Goal: Task Accomplishment & Management: Use online tool/utility

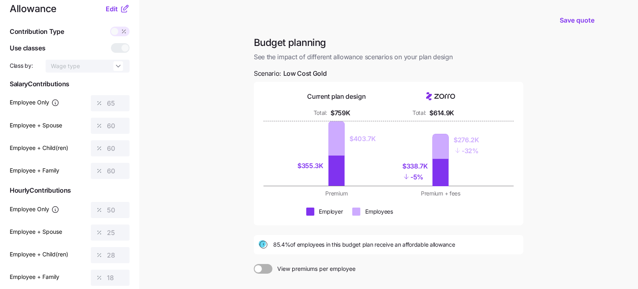
scroll to position [13, 0]
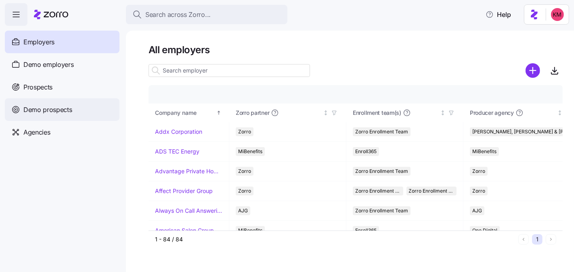
click at [42, 100] on div "Demo prospects" at bounding box center [62, 109] width 115 height 23
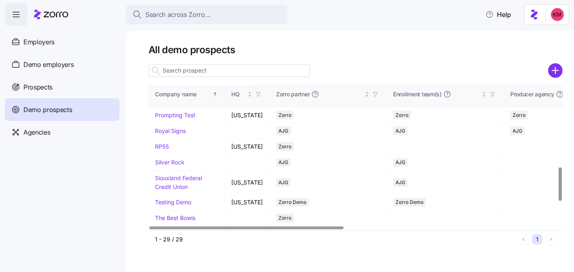
scroll to position [297, 0]
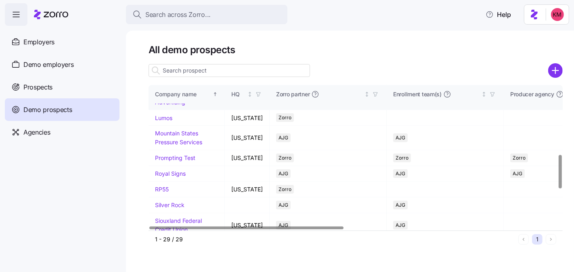
click at [162, 106] on link "Kurian's Advertising" at bounding box center [178, 98] width 46 height 16
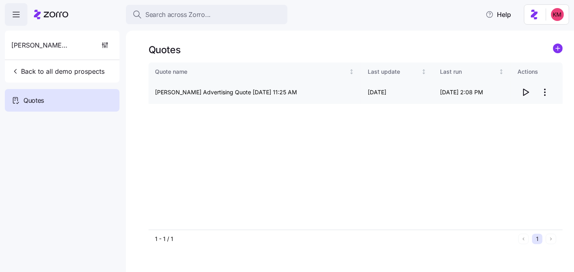
click at [523, 90] on icon "button" at bounding box center [526, 93] width 10 height 10
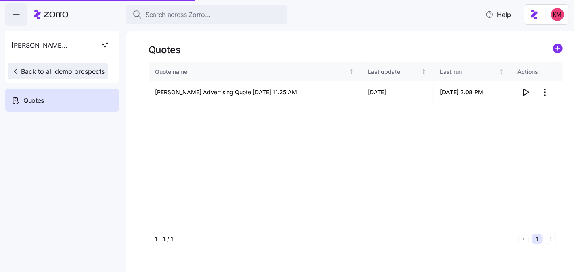
click at [36, 63] on button "Back to all demo prospects" at bounding box center [58, 71] width 100 height 16
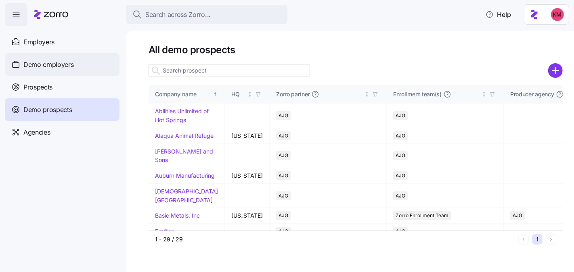
click at [76, 57] on div "Demo employers" at bounding box center [62, 64] width 115 height 23
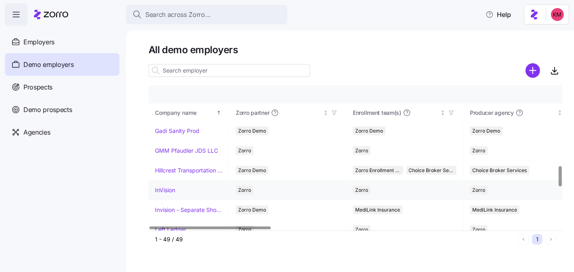
scroll to position [575, 0]
click at [173, 187] on link "InVision" at bounding box center [165, 190] width 20 height 8
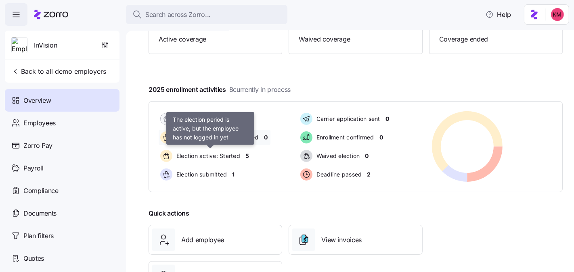
scroll to position [138, 0]
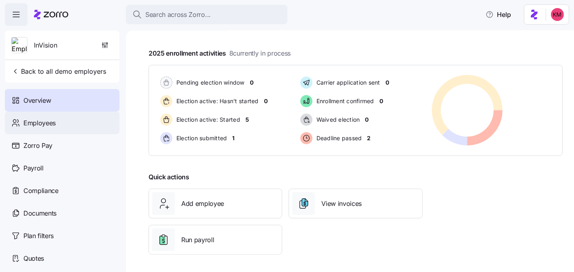
click at [54, 126] on span "Employees" at bounding box center [39, 123] width 32 height 10
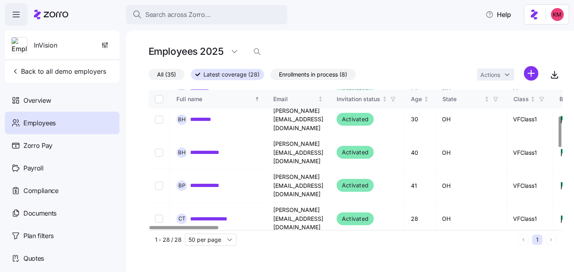
scroll to position [266, 0]
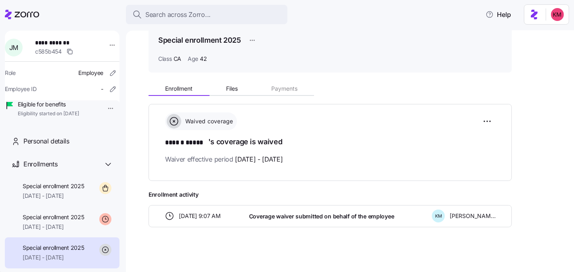
scroll to position [39, 0]
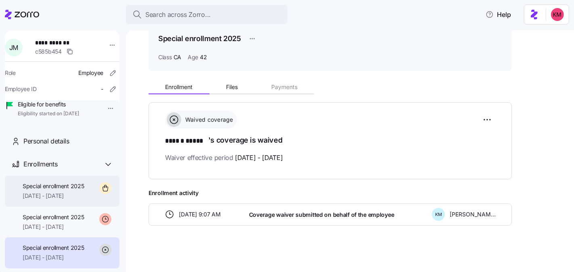
click at [77, 200] on span "10/01/2025 - 12/31/2025" at bounding box center [54, 196] width 62 height 8
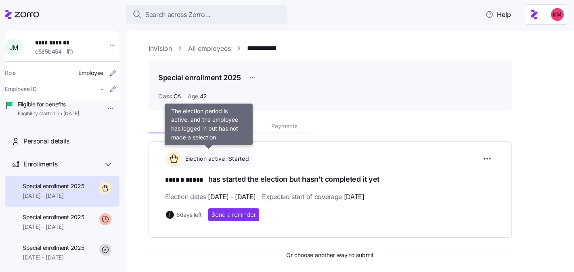
click at [201, 155] on span "Election active: Started" at bounding box center [216, 159] width 66 height 8
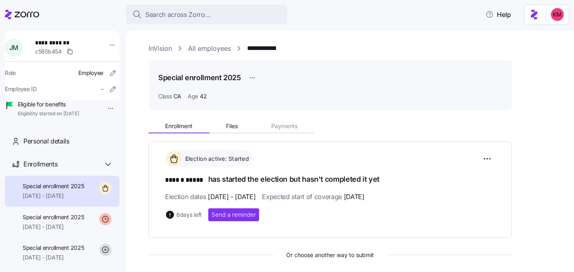
scroll to position [72, 0]
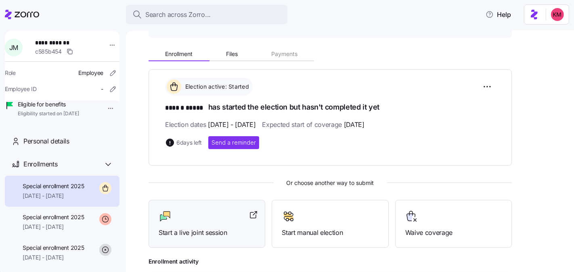
click at [192, 220] on div at bounding box center [207, 216] width 96 height 13
click at [170, 222] on div "Start a live joint session" at bounding box center [207, 224] width 96 height 28
click at [191, 228] on span "Start a live joint session" at bounding box center [207, 233] width 96 height 10
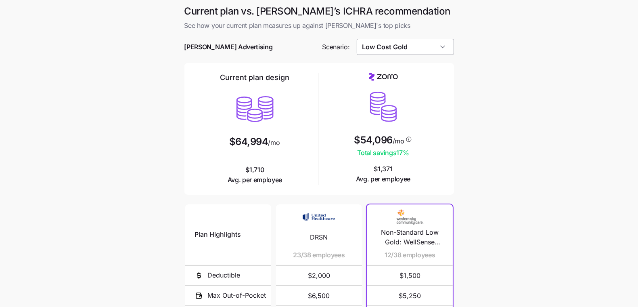
click at [408, 44] on input "Low Cost Gold" at bounding box center [405, 47] width 97 height 16
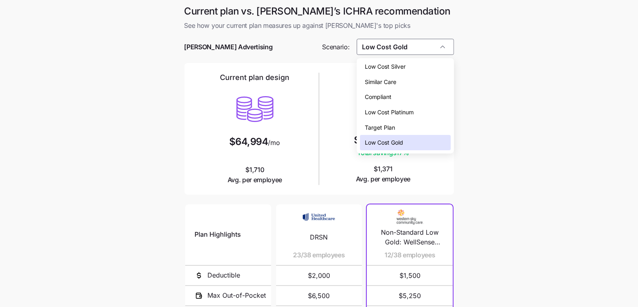
drag, startPoint x: 407, startPoint y: 78, endPoint x: 406, endPoint y: 71, distance: 7.3
click at [406, 71] on div "Low Cost Silver Similar Care Compliant Low Cost Platinum Target Plan Low Cost G…" at bounding box center [405, 104] width 90 height 91
click at [406, 71] on div "Low Cost Silver" at bounding box center [405, 66] width 90 height 15
type input "Low Cost Silver"
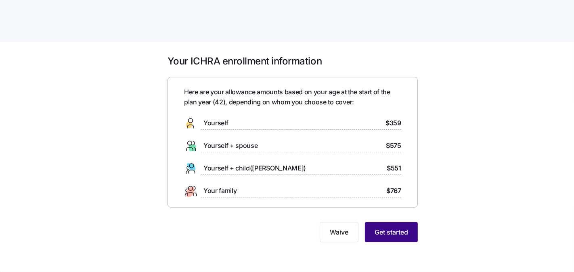
click at [381, 231] on span "Get started" at bounding box center [391, 233] width 33 height 10
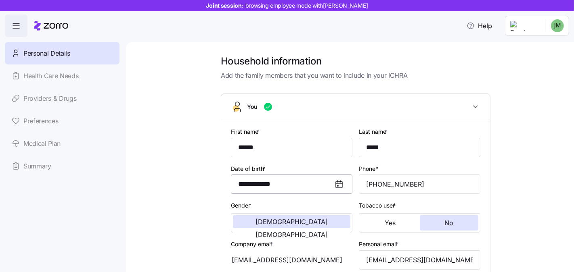
scroll to position [138, 0]
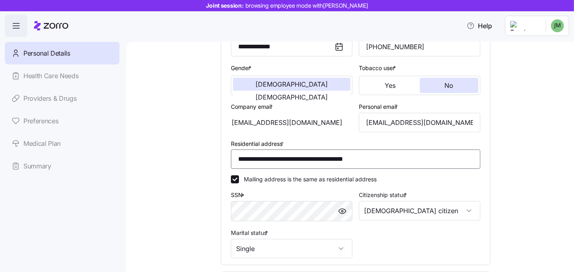
click at [314, 157] on input "**********" at bounding box center [355, 159] width 249 height 19
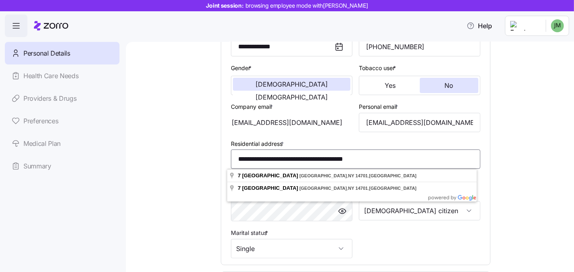
paste input
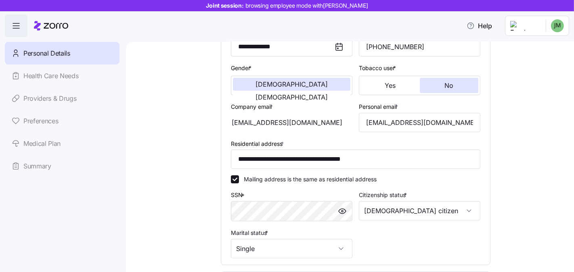
type input "**********"
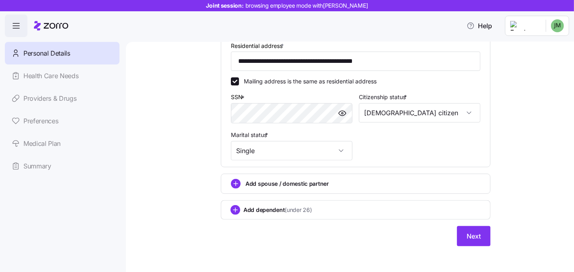
scroll to position [238, 0]
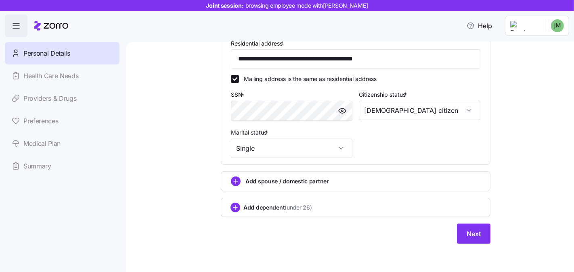
click at [287, 184] on span "Add spouse / domestic partner" at bounding box center [287, 182] width 84 height 8
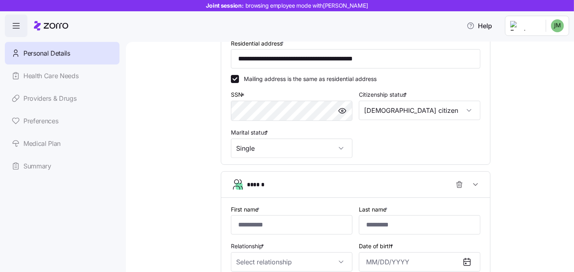
scroll to position [316, 0]
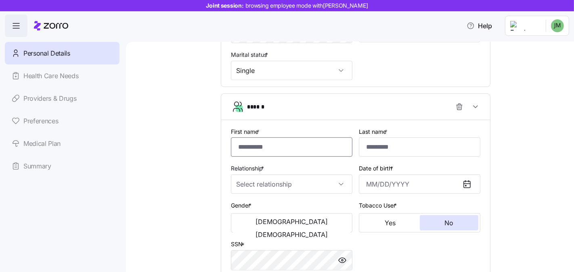
click at [281, 146] on input "First name *" at bounding box center [291, 147] width 121 height 19
type input "********"
type input "*****"
click at [248, 181] on input "Relationship *" at bounding box center [291, 184] width 121 height 19
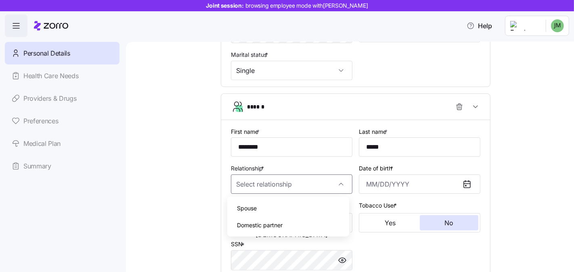
click at [266, 215] on div "Spouse" at bounding box center [287, 208] width 115 height 17
type input "Spouse"
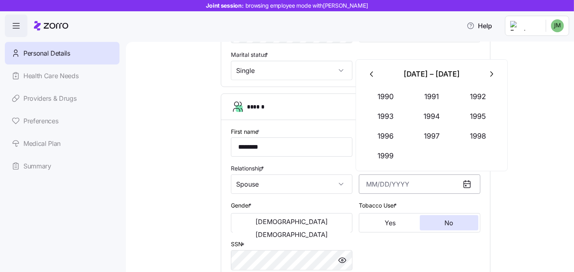
click at [390, 176] on input "Date of birth *" at bounding box center [419, 184] width 121 height 19
click at [387, 96] on button "1990" at bounding box center [385, 96] width 46 height 19
click at [395, 127] on button "Jul" at bounding box center [385, 136] width 46 height 19
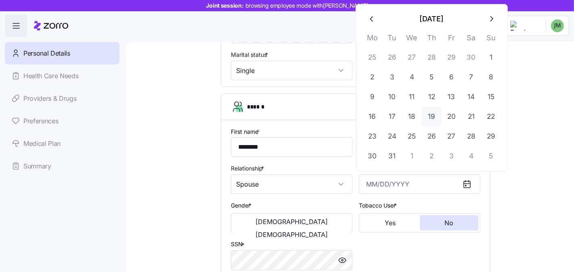
click at [427, 109] on button "19" at bounding box center [431, 116] width 19 height 19
type input "[DATE]"
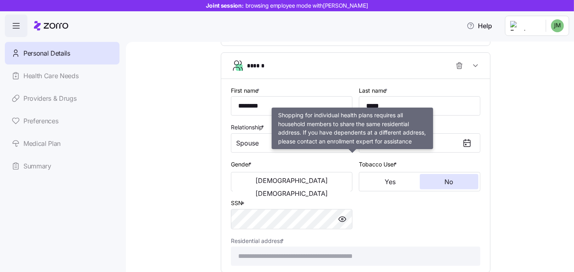
scroll to position [439, 0]
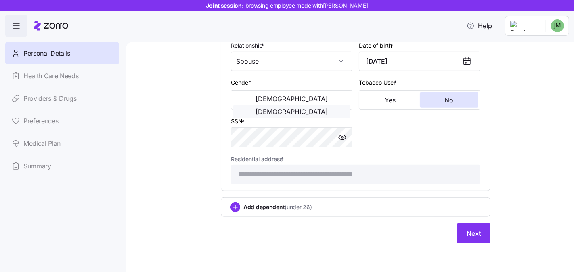
click at [339, 105] on button "[DEMOGRAPHIC_DATA]" at bounding box center [291, 111] width 117 height 13
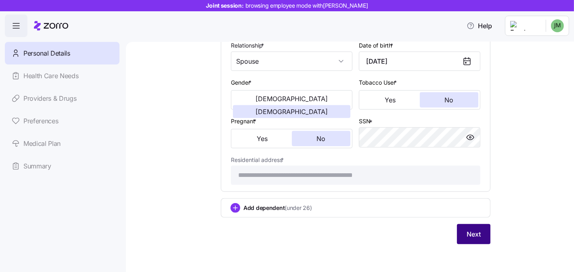
click at [469, 233] on span "Next" at bounding box center [474, 235] width 14 height 10
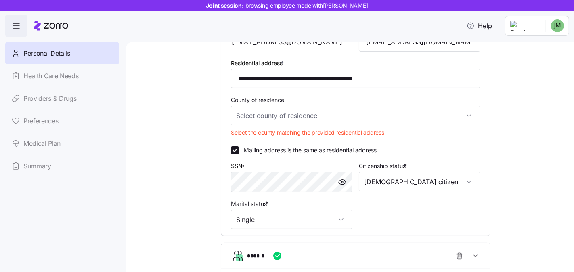
scroll to position [492, 0]
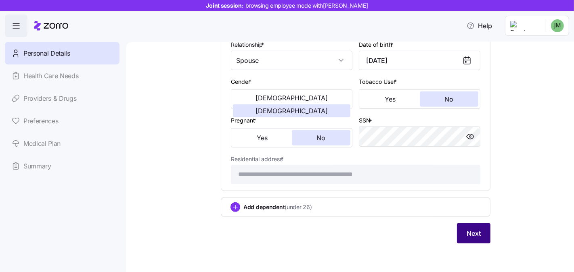
click at [467, 233] on span "Next" at bounding box center [474, 234] width 14 height 10
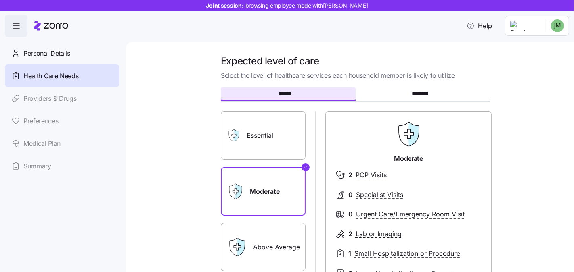
scroll to position [170, 0]
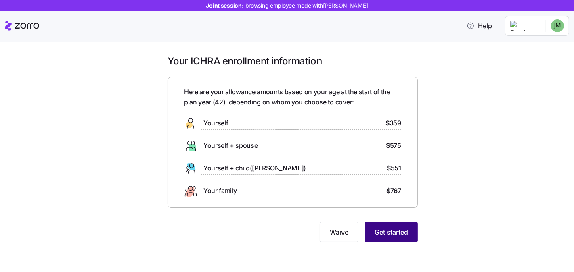
click at [389, 235] on span "Get started" at bounding box center [391, 233] width 33 height 10
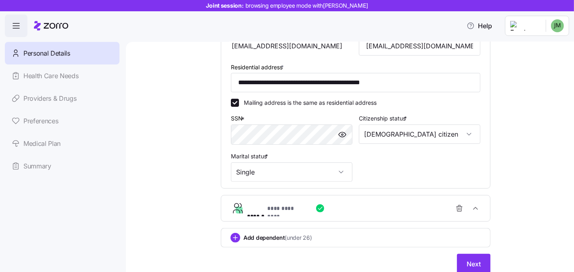
scroll to position [245, 0]
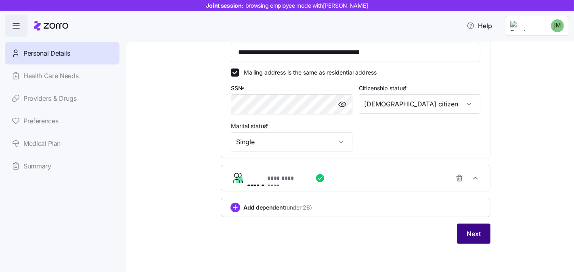
click at [473, 233] on span "Next" at bounding box center [474, 234] width 14 height 10
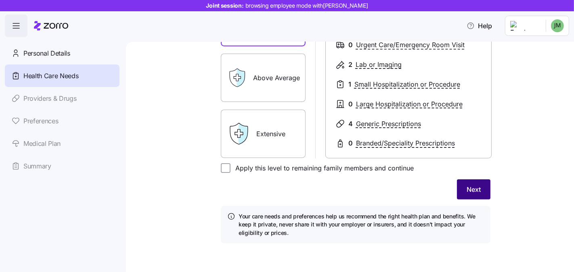
click at [478, 197] on button "Next" at bounding box center [473, 190] width 33 height 20
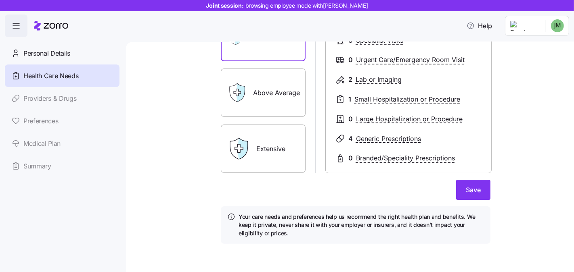
click at [452, 187] on div "Save" at bounding box center [356, 190] width 270 height 20
click at [471, 189] on span "Save" at bounding box center [473, 190] width 15 height 10
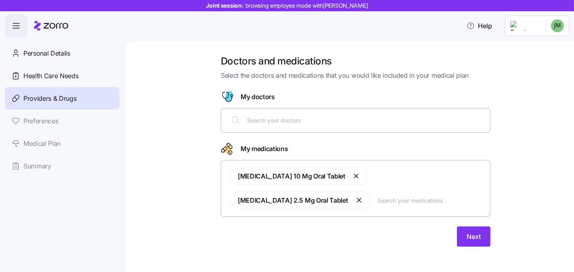
click at [284, 115] on div at bounding box center [355, 120] width 259 height 19
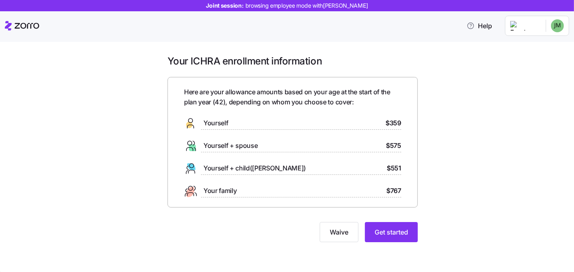
drag, startPoint x: 457, startPoint y: 226, endPoint x: 426, endPoint y: 241, distance: 34.3
click at [457, 226] on div "Your ICHRA enrollment information Here are your allowance amounts based on your…" at bounding box center [293, 153] width 540 height 197
click at [386, 233] on span "Get started" at bounding box center [391, 233] width 33 height 10
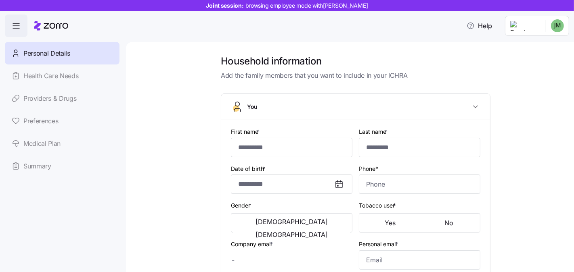
type input "******"
type input "*****"
type input "[EMAIL_ADDRESS][DOMAIN_NAME]"
type input "**********"
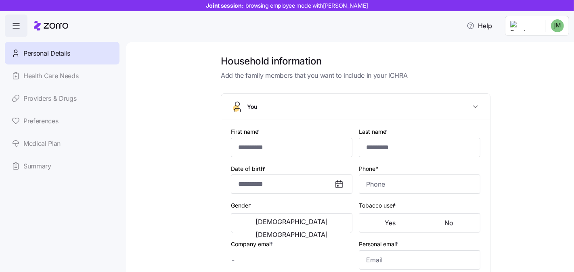
checkbox input "true"
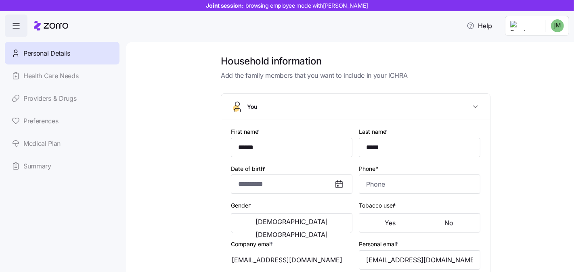
type input "**********"
type input "(404) 357-9098"
type input "US citizen"
type input "Single"
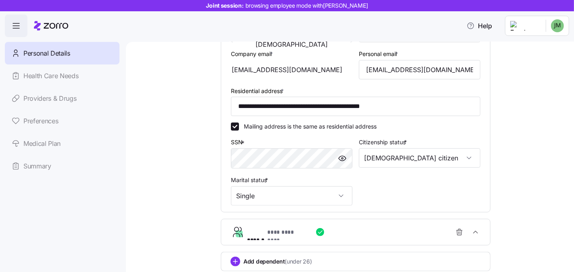
scroll to position [245, 0]
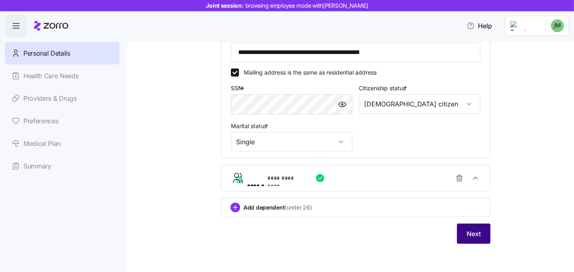
click at [467, 236] on span "Next" at bounding box center [474, 234] width 14 height 10
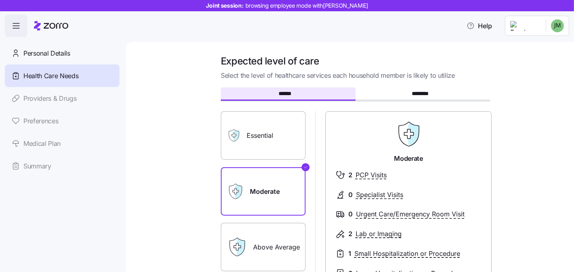
scroll to position [149, 0]
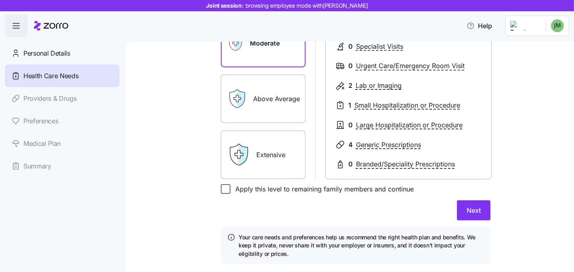
click at [221, 189] on input "Apply this level to remaining family members and continue" at bounding box center [226, 189] width 10 height 10
checkbox input "true"
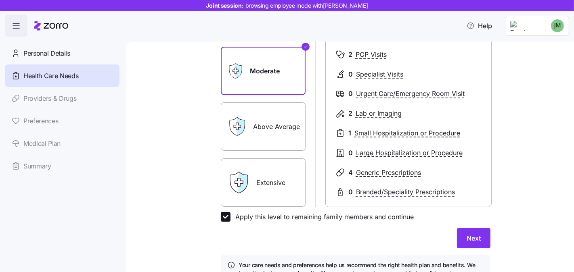
scroll to position [109, 0]
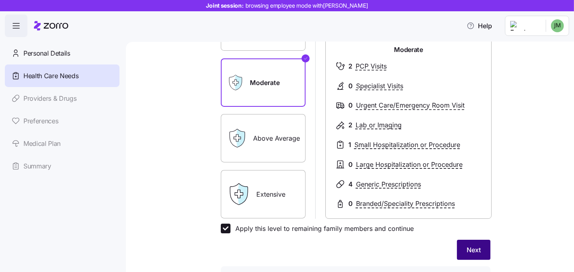
click at [467, 245] on span "Next" at bounding box center [474, 250] width 14 height 10
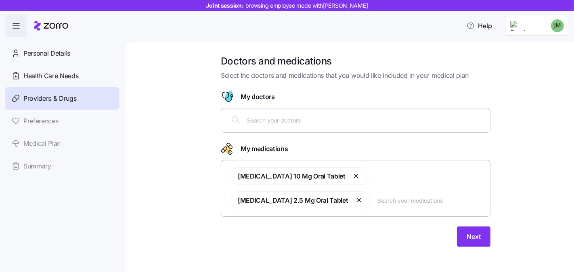
click at [288, 121] on input "text" at bounding box center [366, 120] width 238 height 9
type input "jones"
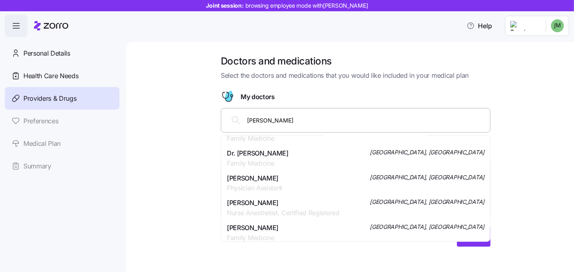
scroll to position [653, 0]
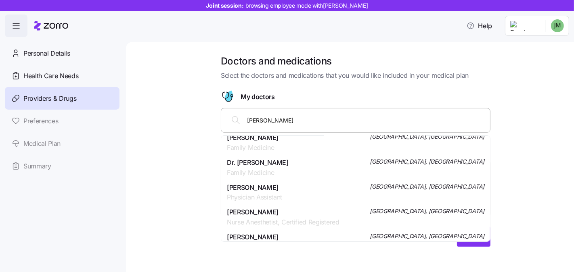
click at [283, 173] on div "Dr. Tammy Jones Family Medicine Fairfax, VA" at bounding box center [355, 168] width 257 height 20
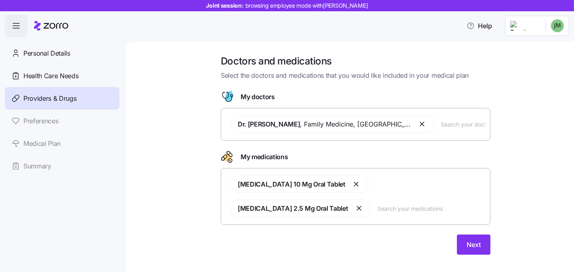
click at [300, 199] on div "Atorvastatin 10 Mg Oral Tablet Lisinopril 2.5 Mg Oral Tablet" at bounding box center [355, 197] width 259 height 52
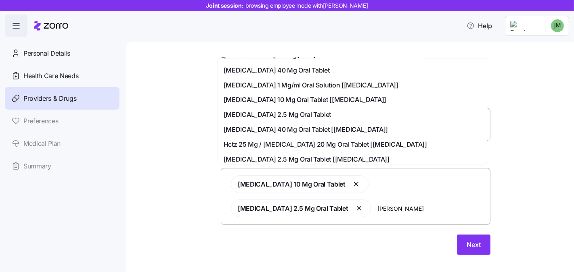
scroll to position [38, 0]
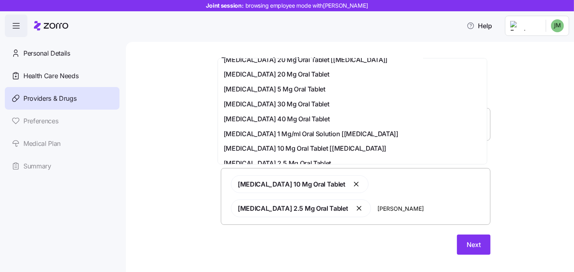
type input "lisi"
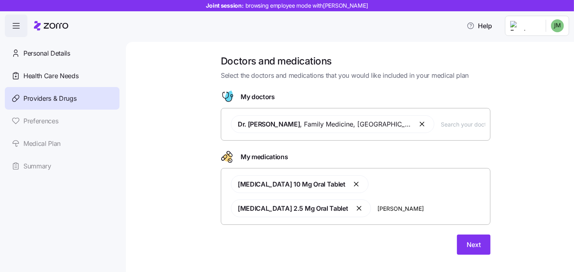
click at [169, 126] on div "Doctors and medications Select the doctors and medications that you would like …" at bounding box center [356, 160] width 414 height 210
click at [503, 232] on div "Doctors and medications Select the doctors and medications that you would like …" at bounding box center [356, 160] width 414 height 210
click at [467, 240] on span "Next" at bounding box center [474, 245] width 14 height 10
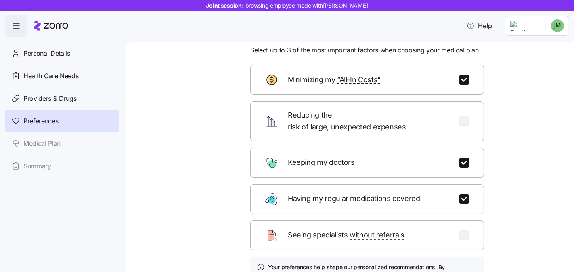
scroll to position [91, 0]
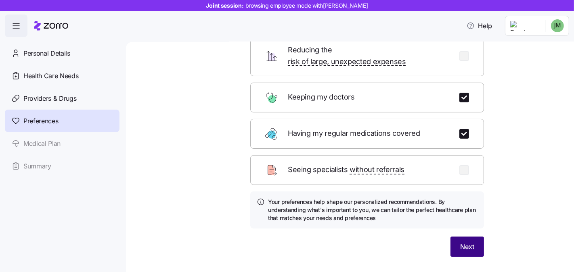
click at [475, 237] on button "Next" at bounding box center [466, 247] width 33 height 20
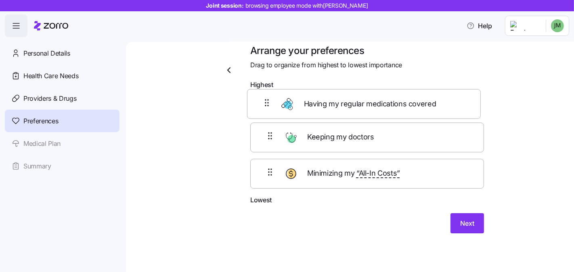
scroll to position [9, 0]
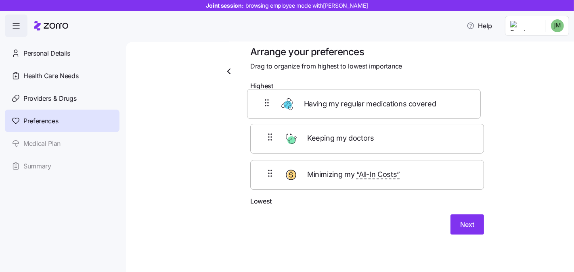
drag, startPoint x: 257, startPoint y: 140, endPoint x: 257, endPoint y: 97, distance: 42.8
click at [257, 97] on div "Keeping my doctors Having my regular medications covered Minimizing my “All-In …" at bounding box center [367, 145] width 234 height 102
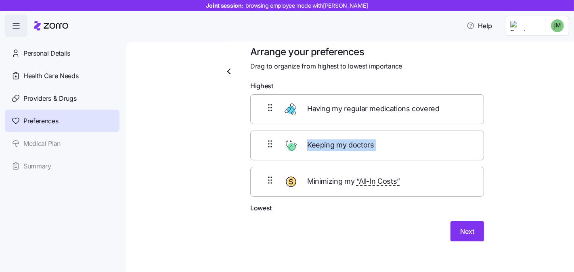
drag, startPoint x: 256, startPoint y: 164, endPoint x: 259, endPoint y: 125, distance: 39.2
click at [259, 125] on div "Having my regular medications covered Keeping my doctors Minimizing my “All-In …" at bounding box center [367, 145] width 234 height 103
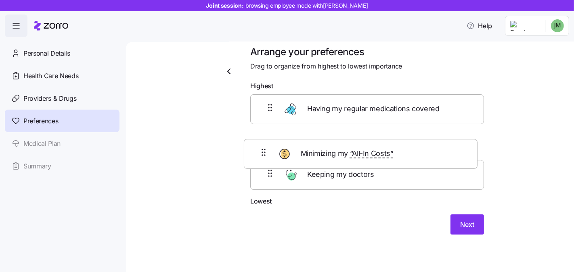
drag, startPoint x: 275, startPoint y: 165, endPoint x: 271, endPoint y: 136, distance: 29.7
click at [271, 136] on div "Having my regular medications covered Keeping my doctors Minimizing my “All-In …" at bounding box center [367, 145] width 234 height 102
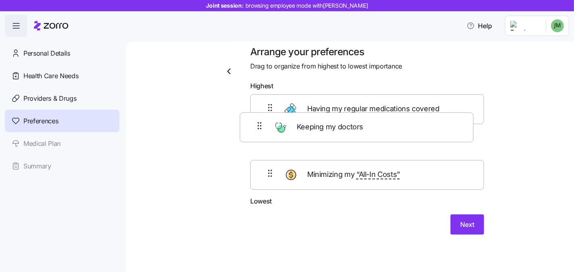
drag, startPoint x: 271, startPoint y: 178, endPoint x: 263, endPoint y: 120, distance: 57.9
click at [263, 120] on div "Having my regular medications covered Minimizing my “All-In Costs” Keeping my d…" at bounding box center [367, 145] width 234 height 102
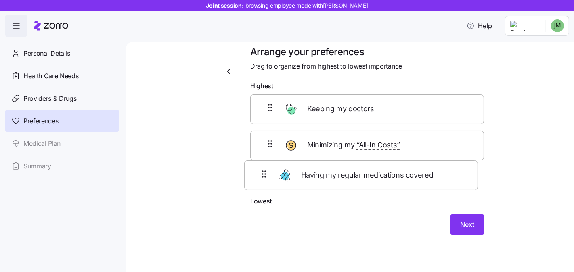
drag, startPoint x: 266, startPoint y: 108, endPoint x: 263, endPoint y: 178, distance: 70.3
click at [263, 179] on div "Having my regular medications covered Keeping my doctors Minimizing my “All-In …" at bounding box center [367, 145] width 234 height 102
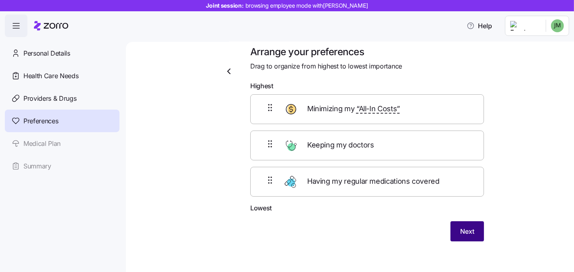
click at [478, 224] on button "Next" at bounding box center [466, 232] width 33 height 20
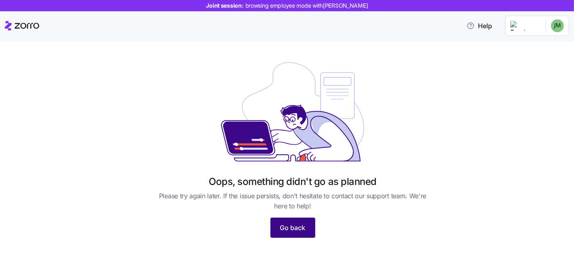
click at [296, 226] on span "Go back" at bounding box center [292, 228] width 25 height 10
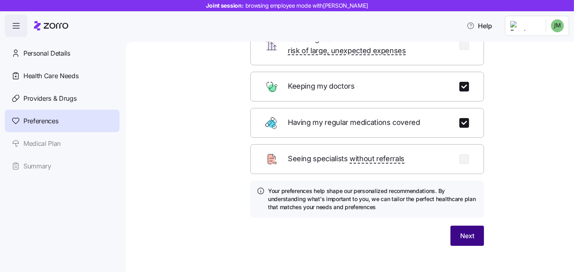
click at [450, 226] on button "Next" at bounding box center [466, 236] width 33 height 20
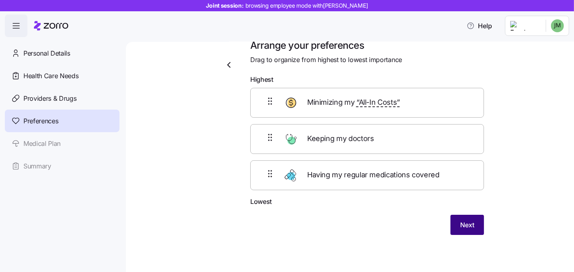
click at [460, 222] on span "Next" at bounding box center [467, 225] width 14 height 10
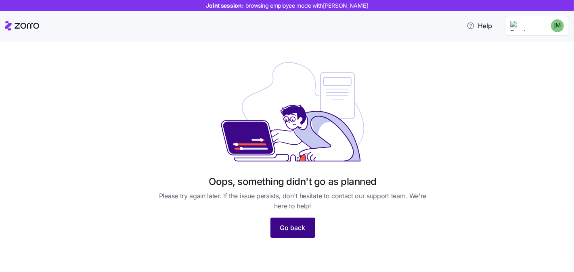
click at [273, 219] on button "Go back" at bounding box center [292, 228] width 45 height 20
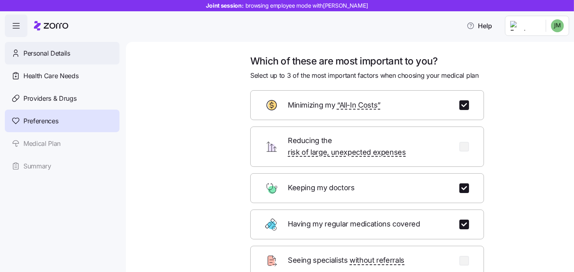
click at [33, 53] on span "Personal Details" at bounding box center [46, 53] width 47 height 10
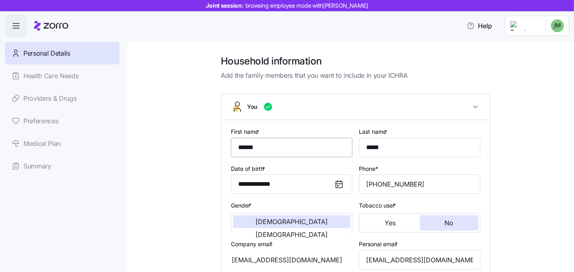
scroll to position [146, 0]
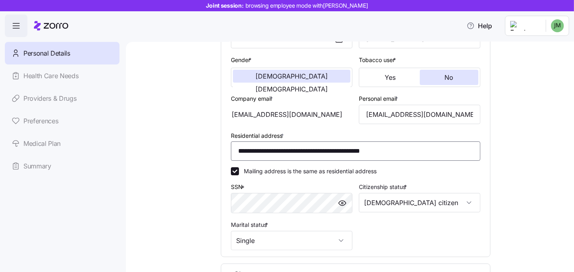
click at [281, 149] on input "**********" at bounding box center [355, 151] width 249 height 19
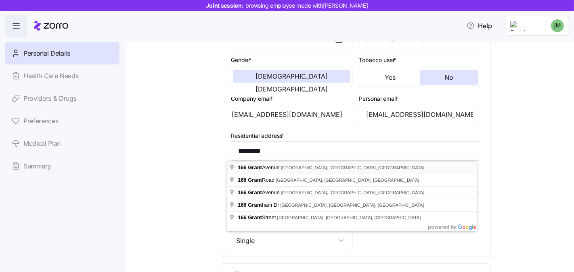
type input "**********"
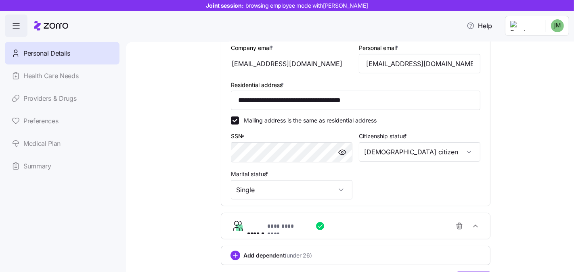
scroll to position [245, 0]
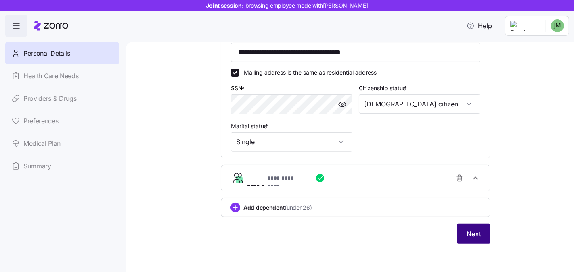
click at [468, 241] on button "Next" at bounding box center [473, 234] width 33 height 20
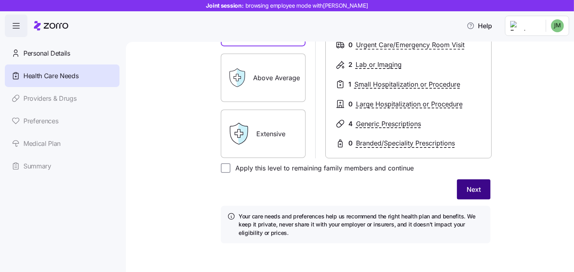
click at [470, 190] on span "Next" at bounding box center [474, 190] width 14 height 10
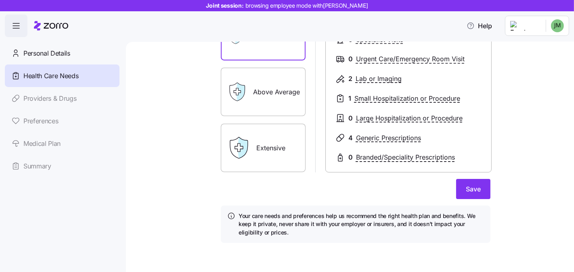
scroll to position [158, 0]
click at [473, 189] on span "Save" at bounding box center [473, 190] width 15 height 10
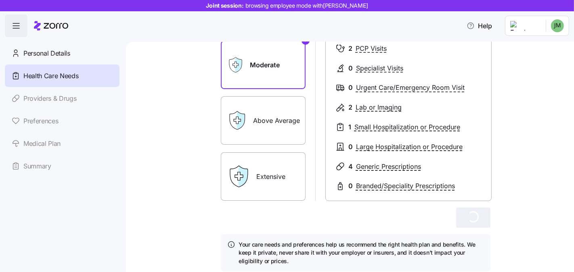
scroll to position [83, 0]
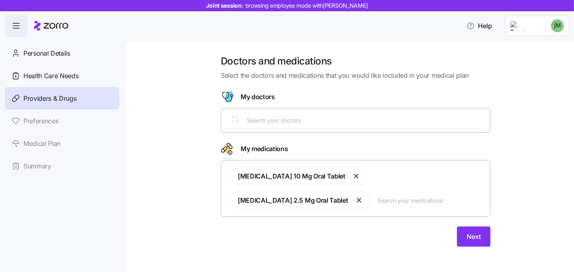
click at [307, 116] on input "text" at bounding box center [366, 120] width 238 height 9
type input "a"
type input "jones"
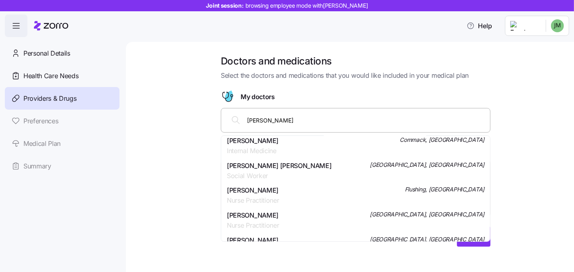
scroll to position [600, 0]
click at [300, 151] on div "Stephanie R Jones Internal Medicine Commack, NY" at bounding box center [355, 146] width 257 height 20
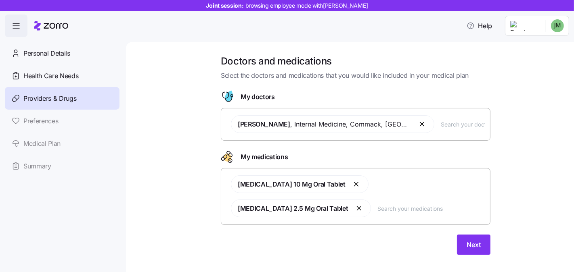
click at [521, 203] on div "Doctors and medications Select the doctors and medications that you would like …" at bounding box center [356, 160] width 414 height 210
click at [457, 235] on button "Next" at bounding box center [473, 245] width 33 height 20
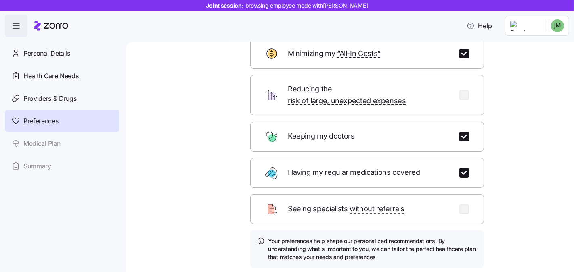
scroll to position [102, 0]
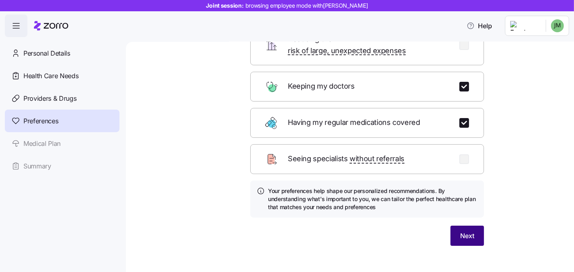
click at [464, 230] on button "Next" at bounding box center [466, 236] width 33 height 20
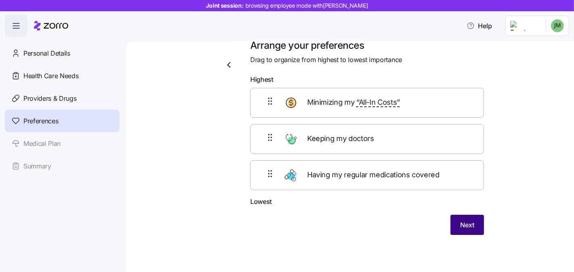
click at [460, 223] on span "Next" at bounding box center [467, 225] width 14 height 10
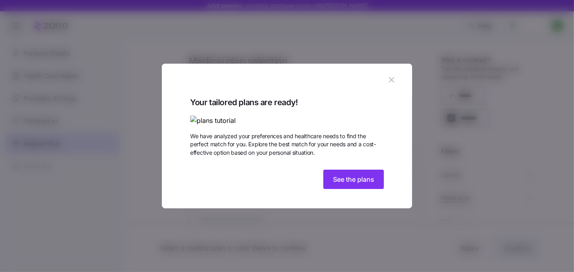
drag, startPoint x: 337, startPoint y: 227, endPoint x: 333, endPoint y: 114, distance: 113.1
click at [333, 114] on div "Your tailored plans are ready! We have analyzed your preferences and healthcare…" at bounding box center [287, 144] width 194 height 96
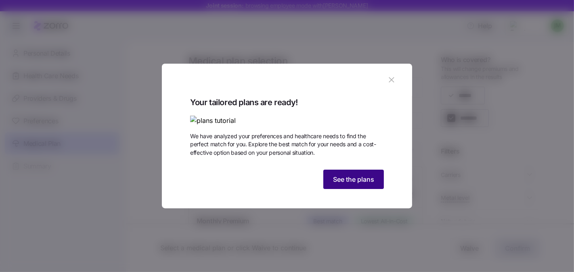
click at [346, 184] on span "See the plans" at bounding box center [353, 180] width 41 height 10
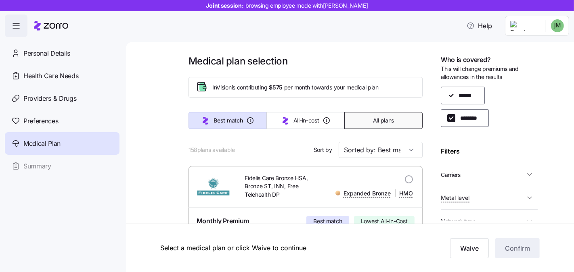
click at [381, 123] on span "All plans" at bounding box center [383, 121] width 21 height 8
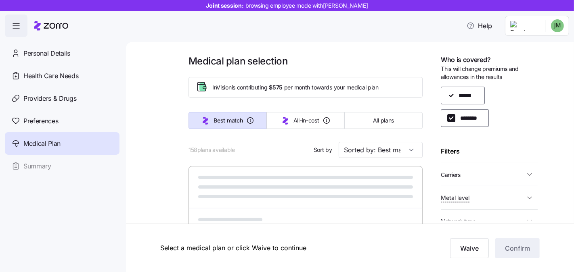
type input "Sorted by: Premium"
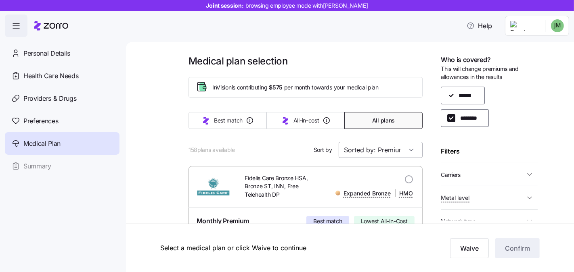
click at [388, 149] on input "Sorted by: Premium" at bounding box center [381, 150] width 84 height 16
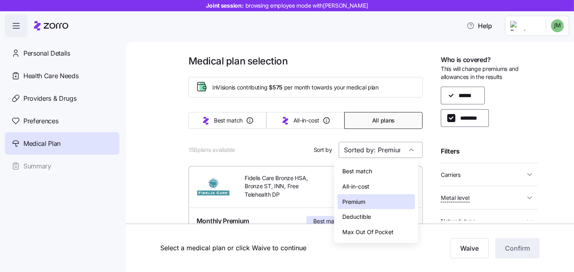
click at [388, 149] on input "Sorted by: Premium" at bounding box center [381, 150] width 84 height 16
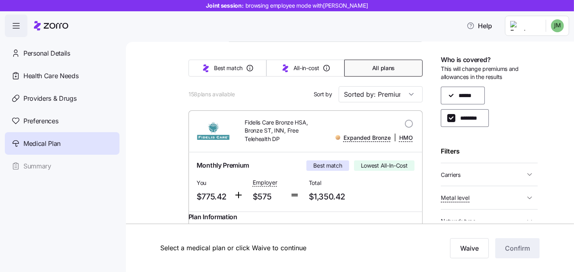
scroll to position [56, 0]
click at [387, 92] on input "Sorted by: Premium" at bounding box center [381, 94] width 84 height 16
click at [477, 171] on span "Carriers" at bounding box center [483, 175] width 84 height 10
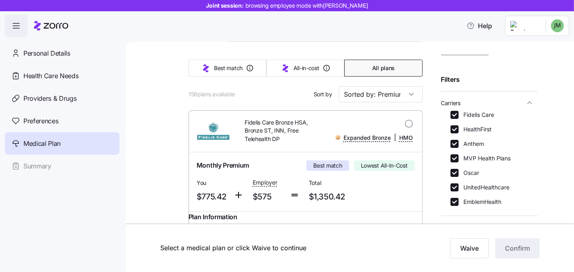
scroll to position [78, 0]
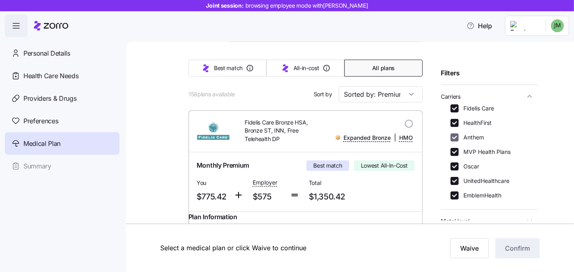
drag, startPoint x: 456, startPoint y: 108, endPoint x: 454, endPoint y: 137, distance: 29.2
click at [456, 108] on input "Fidelis Care" at bounding box center [454, 109] width 8 height 8
checkbox input "false"
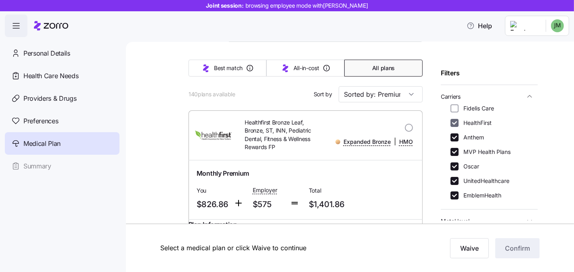
click at [454, 123] on input "HealthFirst" at bounding box center [454, 123] width 8 height 8
checkbox input "false"
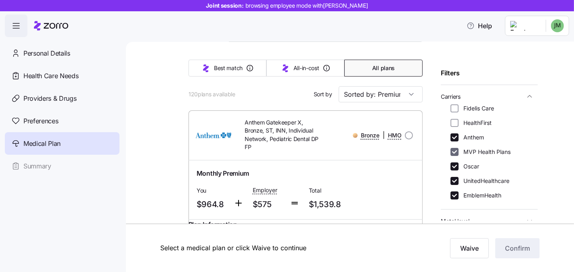
click at [453, 152] on input "MVP Health Plans" at bounding box center [454, 152] width 8 height 8
checkbox input "false"
click at [455, 166] on input "Oscar" at bounding box center [454, 167] width 8 height 8
checkbox input "false"
click at [455, 199] on input "EmblemHealth" at bounding box center [454, 196] width 8 height 8
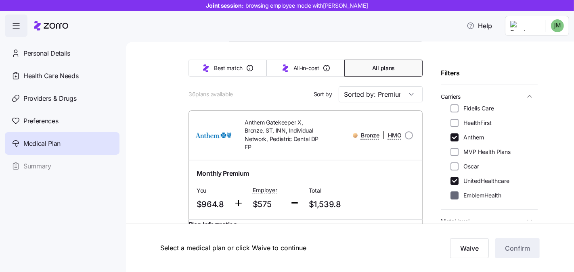
checkbox input "false"
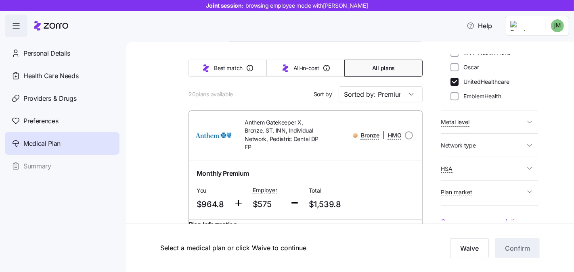
scroll to position [182, 0]
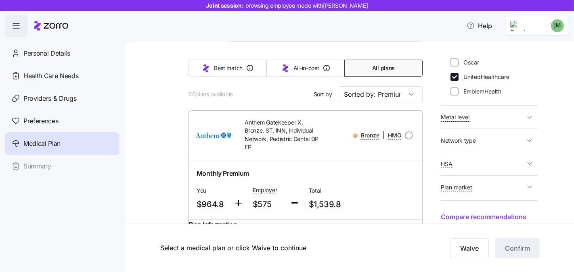
click at [493, 167] on span "HSA" at bounding box center [483, 164] width 84 height 10
click at [455, 188] on input "No" at bounding box center [454, 191] width 8 height 8
checkbox input "false"
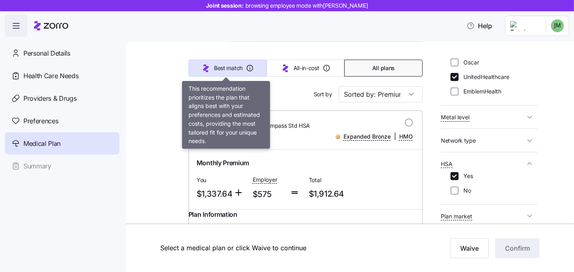
click at [219, 70] on span "Best match" at bounding box center [228, 68] width 29 height 8
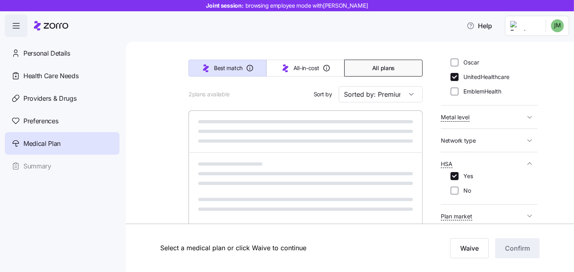
type input "Sorted by: Best match"
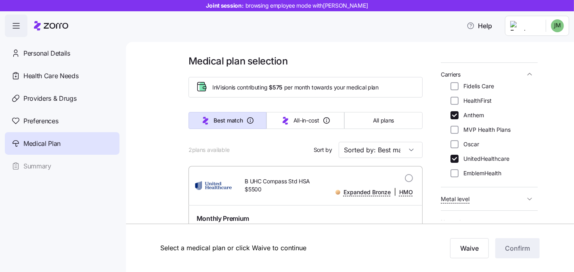
scroll to position [0, 0]
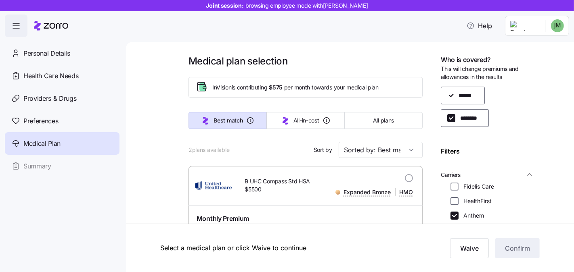
drag, startPoint x: 454, startPoint y: 187, endPoint x: 457, endPoint y: 202, distance: 14.9
click at [454, 187] on input "Fidelis Care" at bounding box center [454, 187] width 8 height 8
checkbox input "true"
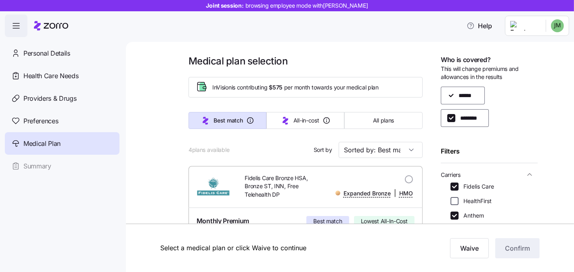
click at [457, 198] on input "HealthFirst" at bounding box center [454, 201] width 8 height 8
checkbox input "true"
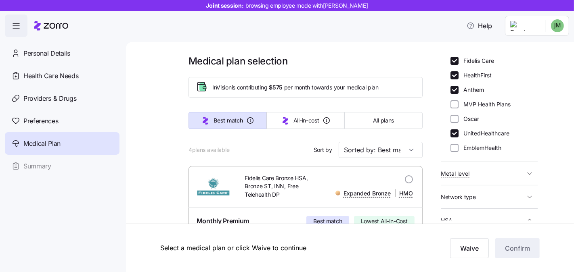
scroll to position [172, 0]
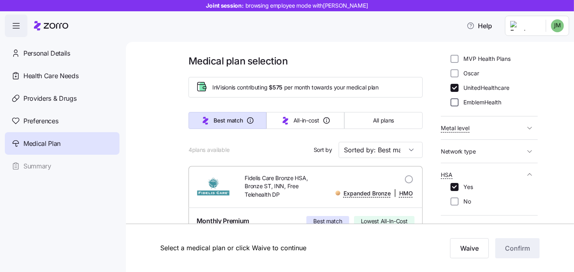
click at [456, 101] on input "EmblemHealth" at bounding box center [454, 102] width 8 height 8
checkbox input "true"
click at [454, 73] on input "Oscar" at bounding box center [454, 73] width 8 height 8
checkbox input "true"
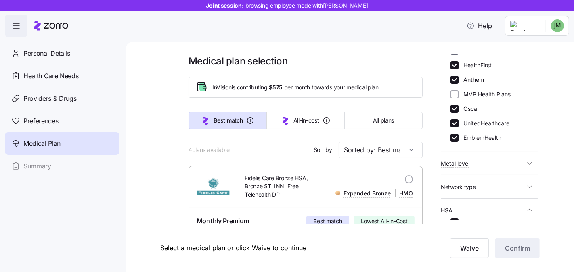
scroll to position [103, 0]
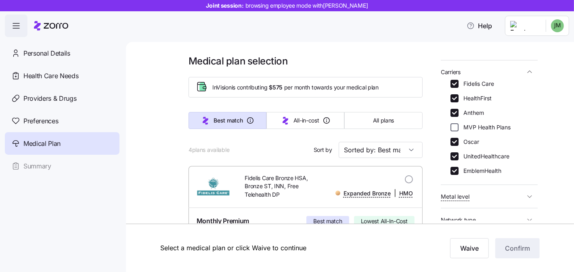
click at [456, 126] on input "MVP Health Plans" at bounding box center [454, 128] width 8 height 8
checkbox input "true"
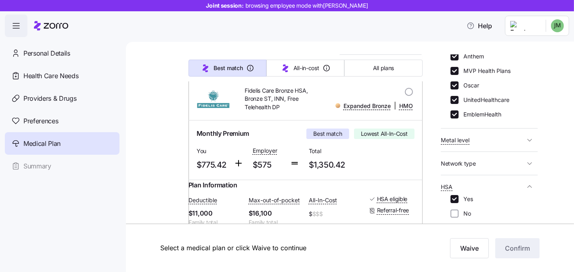
scroll to position [161, 0]
click at [454, 209] on input "No" at bounding box center [454, 213] width 8 height 8
checkbox input "true"
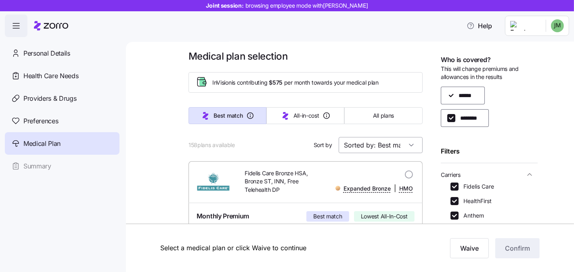
scroll to position [13, 0]
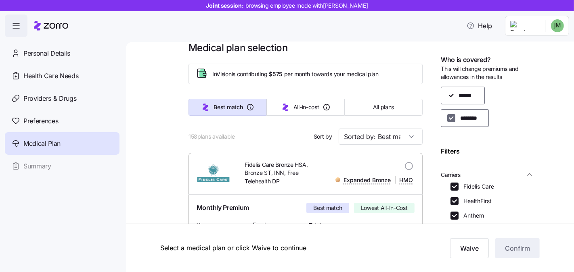
click at [448, 118] on input "********" at bounding box center [451, 118] width 8 height 8
checkbox input "false"
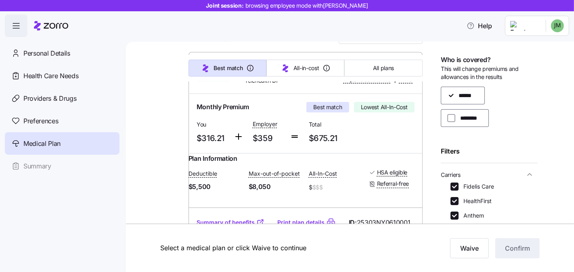
scroll to position [113, 0]
click at [493, 34] on div "Help" at bounding box center [287, 26] width 564 height 23
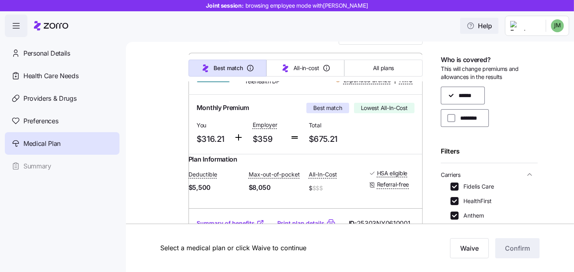
click at [492, 23] on span "Help" at bounding box center [479, 26] width 25 height 10
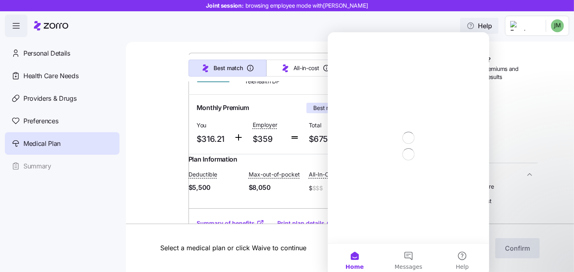
scroll to position [0, 0]
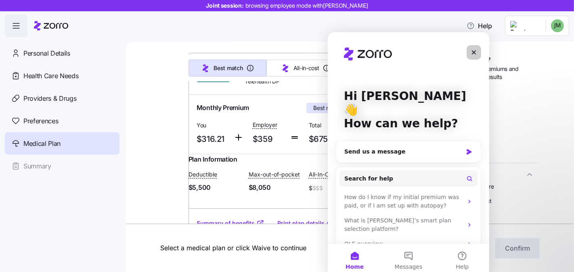
click at [473, 53] on icon "Close" at bounding box center [473, 52] width 4 height 4
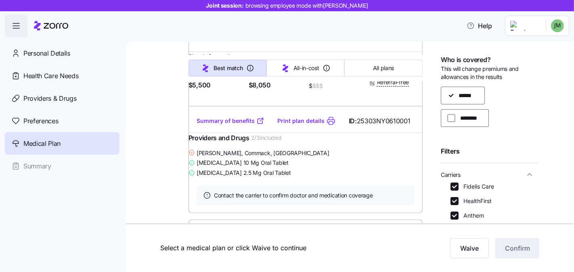
scroll to position [218, 0]
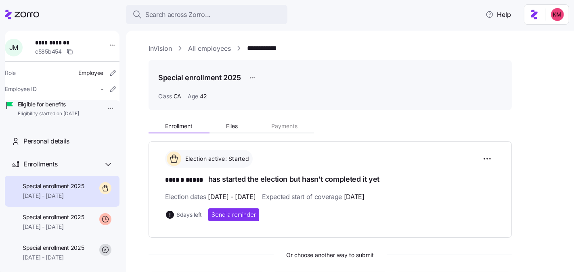
scroll to position [72, 0]
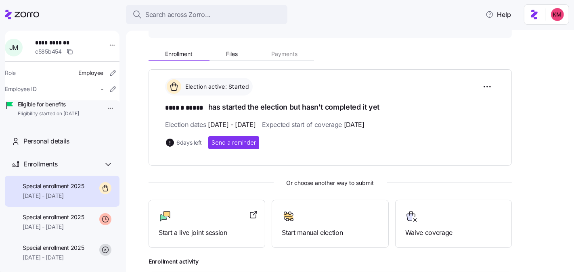
click at [17, 18] on icon at bounding box center [22, 15] width 34 height 10
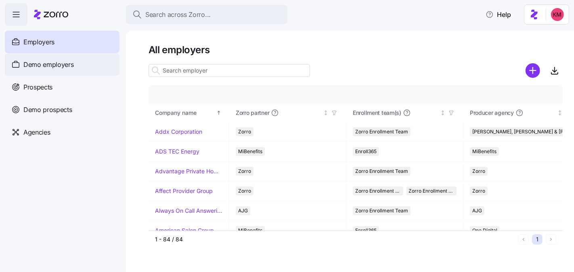
click at [63, 71] on div "Demo employers" at bounding box center [62, 64] width 115 height 23
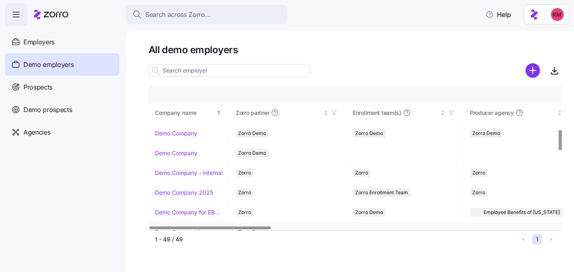
scroll to position [314, 0]
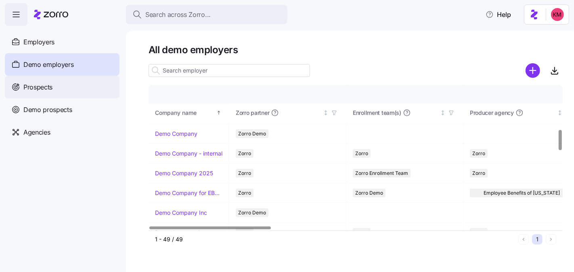
click at [33, 82] on div "Prospects" at bounding box center [62, 87] width 115 height 23
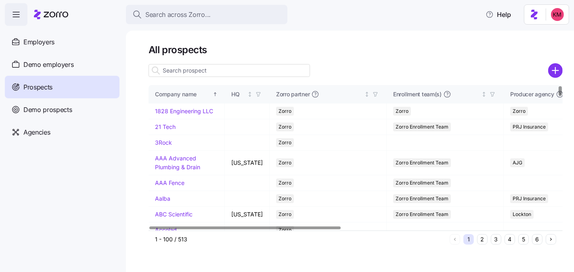
click at [192, 76] on input at bounding box center [229, 70] width 161 height 13
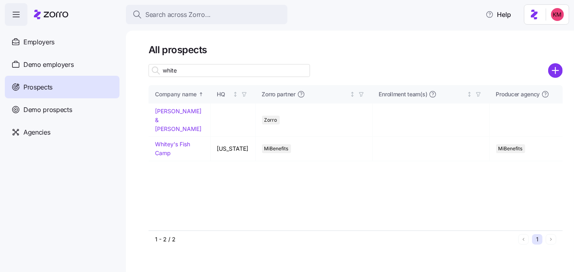
type input "white"
click at [213, 79] on div at bounding box center [356, 82] width 414 height 6
click at [202, 68] on input "white" at bounding box center [229, 70] width 161 height 13
drag, startPoint x: 163, startPoint y: 114, endPoint x: 291, endPoint y: 78, distance: 132.0
click at [163, 114] on link "Russell & White" at bounding box center [178, 120] width 46 height 24
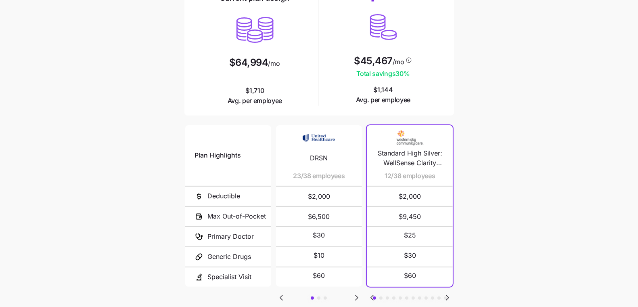
scroll to position [132, 0]
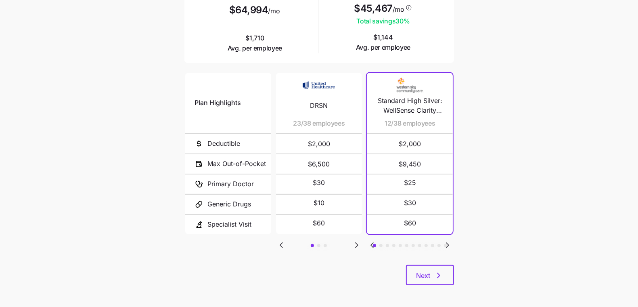
click at [355, 244] on icon "Go to next slide" at bounding box center [357, 245] width 10 height 10
click at [354, 243] on icon "Go to next slide" at bounding box center [357, 245] width 10 height 10
click at [284, 243] on icon "Go to previous slide" at bounding box center [281, 245] width 10 height 10
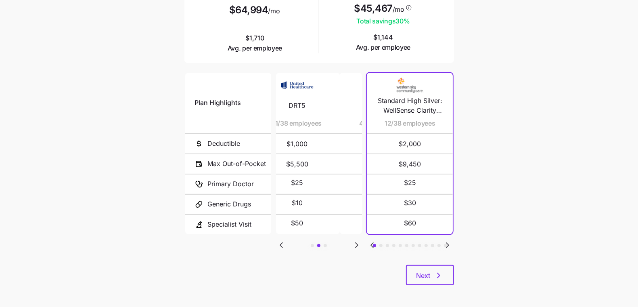
click at [284, 243] on icon "Go to previous slide" at bounding box center [281, 245] width 10 height 10
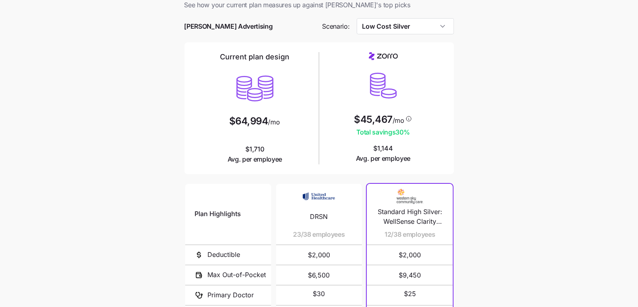
scroll to position [19, 0]
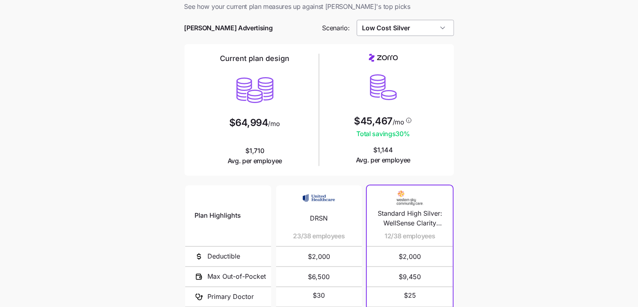
click at [428, 30] on input "Low Cost Silver" at bounding box center [405, 28] width 97 height 16
click at [503, 156] on main "Current plan vs. [PERSON_NAME]’s ICHRA recommendation See how your current plan…" at bounding box center [319, 201] width 638 height 441
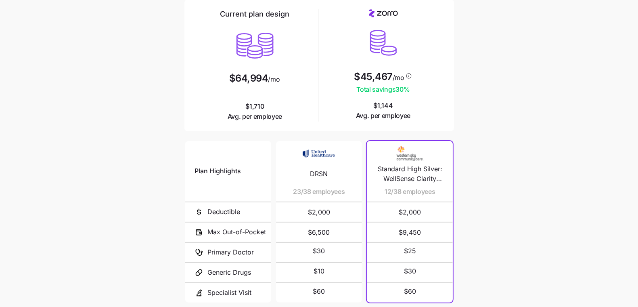
scroll to position [80, 0]
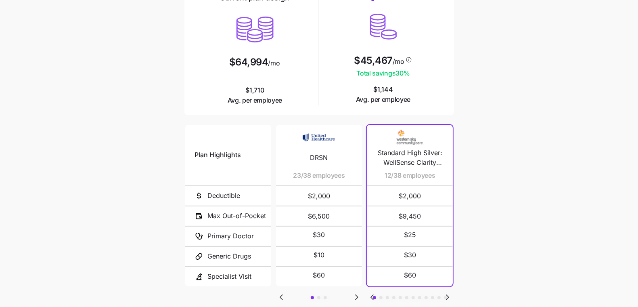
click at [451, 294] on icon "Go to next slide" at bounding box center [448, 297] width 10 height 10
click at [370, 293] on icon "Go to previous slide" at bounding box center [372, 297] width 10 height 10
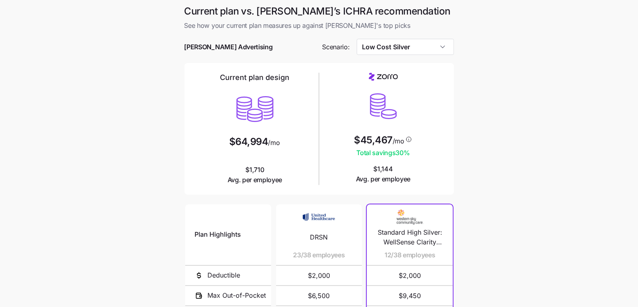
scroll to position [18, 0]
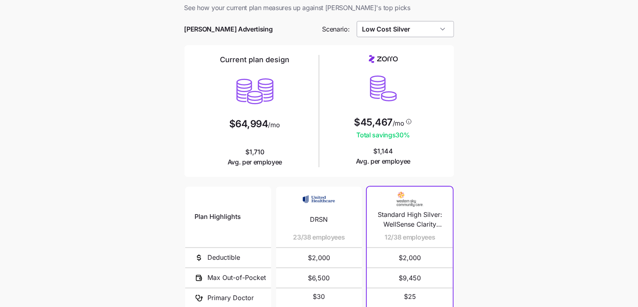
click at [417, 26] on input "Low Cost Silver" at bounding box center [405, 29] width 97 height 16
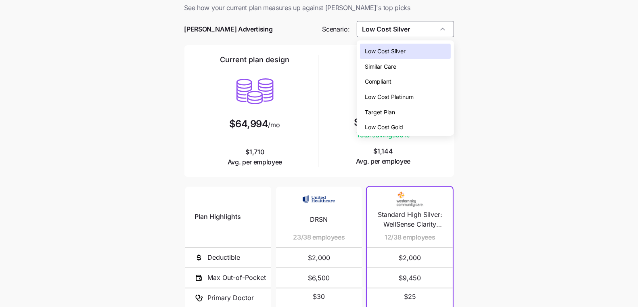
click at [410, 126] on div "Low Cost Gold" at bounding box center [405, 126] width 90 height 15
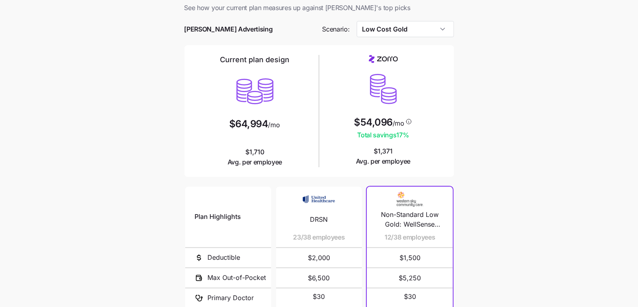
type input "Low Cost Gold"
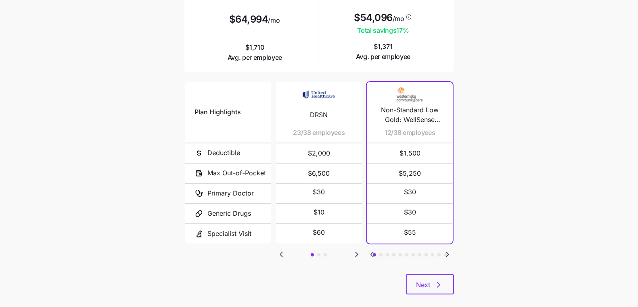
scroll to position [134, 0]
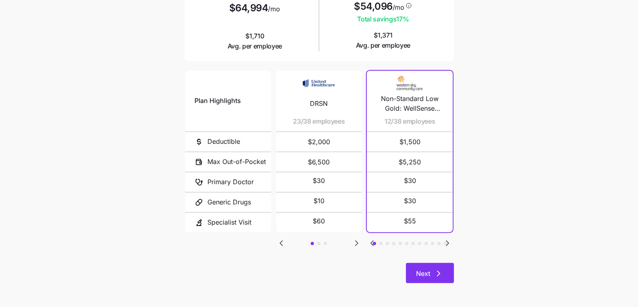
click at [438, 275] on icon "button" at bounding box center [439, 273] width 10 height 10
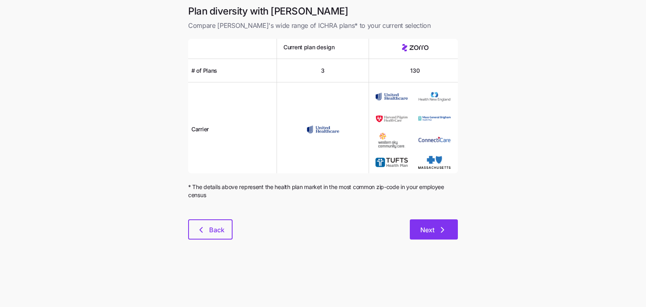
click at [441, 227] on icon "button" at bounding box center [442, 229] width 2 height 5
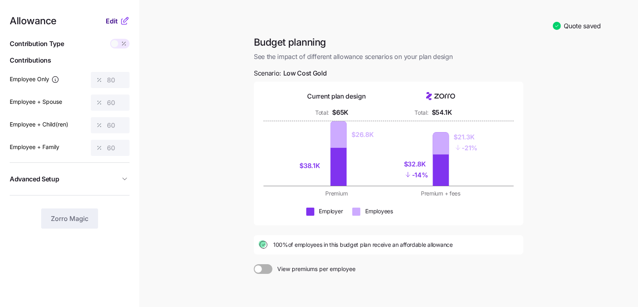
click at [112, 21] on span "Edit" at bounding box center [112, 21] width 12 height 10
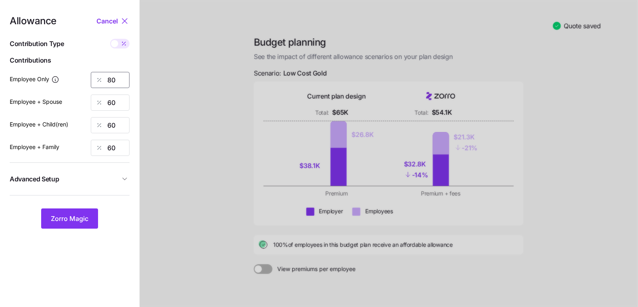
click at [113, 80] on input "80" at bounding box center [110, 80] width 39 height 16
type input "70"
type input "50"
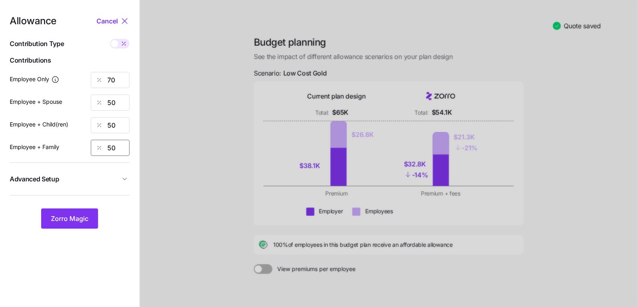
type input "50"
click at [82, 185] on button "Advanced Setup" at bounding box center [70, 179] width 120 height 20
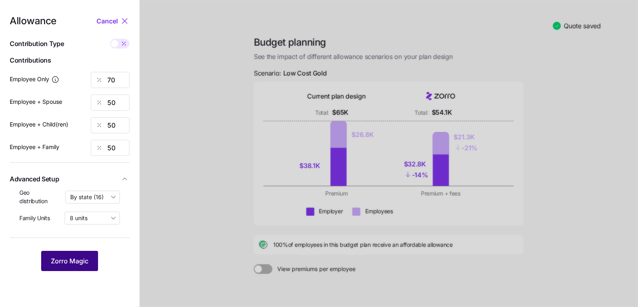
click at [79, 258] on span "Zorro Magic" at bounding box center [70, 261] width 38 height 10
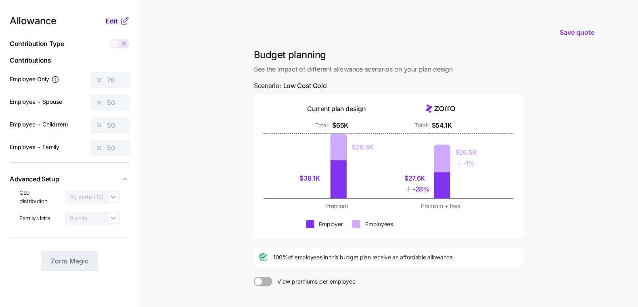
click at [110, 23] on span "Edit" at bounding box center [112, 21] width 12 height 10
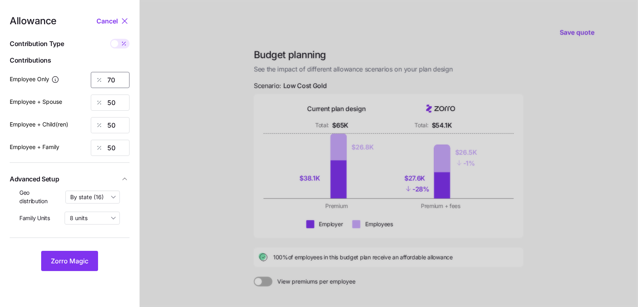
click at [118, 76] on input "70" at bounding box center [110, 80] width 39 height 16
type input "85"
type input "65"
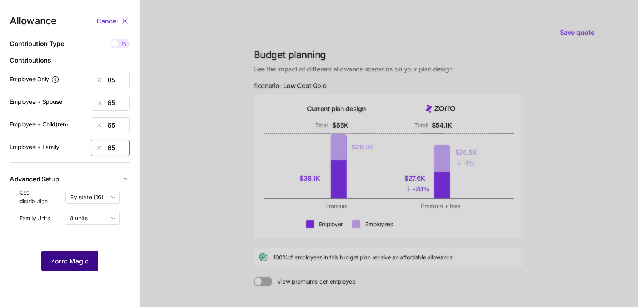
type input "65"
click at [79, 264] on span "Zorro Magic" at bounding box center [70, 261] width 38 height 10
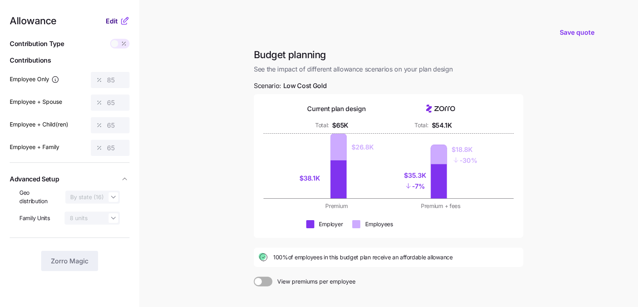
click at [113, 21] on span "Edit" at bounding box center [112, 21] width 12 height 10
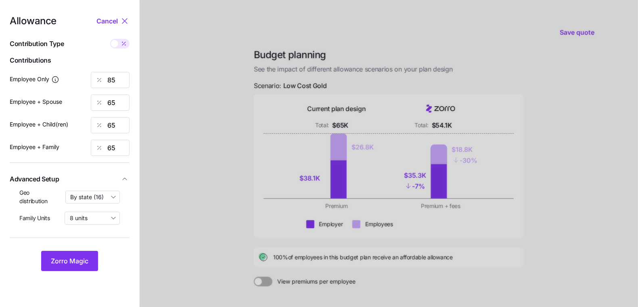
click at [115, 52] on div "Allowance Cancel Contribution Type Use classes Contributions Employee Only 85 E…" at bounding box center [70, 143] width 120 height 255
click at [118, 44] on span at bounding box center [114, 43] width 7 height 7
click at [110, 39] on input "checkbox" at bounding box center [110, 39] width 0 height 0
type input "603"
type input "923"
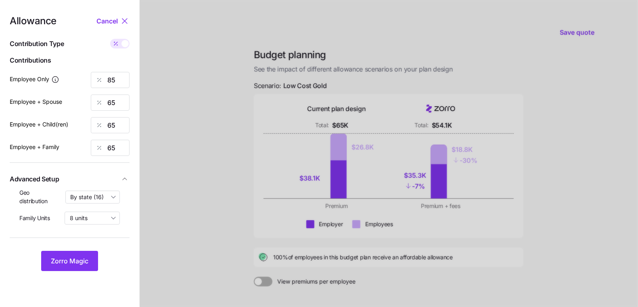
type input "822"
type input "1284"
click at [125, 42] on span at bounding box center [124, 43] width 7 height 7
click at [110, 39] on input "checkbox" at bounding box center [110, 39] width 0 height 0
type input "85"
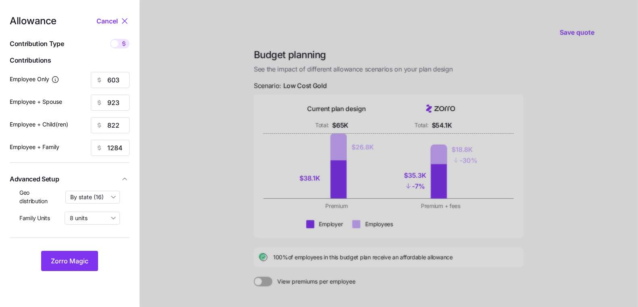
type input "65"
click at [75, 265] on button "Zorro Magic" at bounding box center [69, 261] width 57 height 20
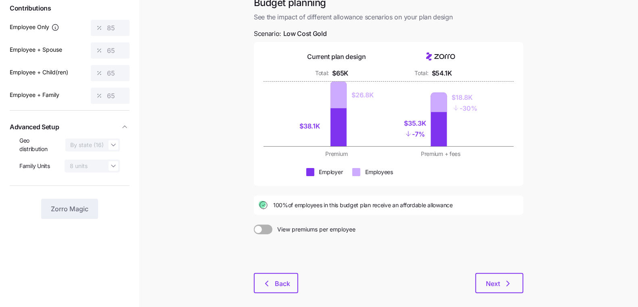
scroll to position [59, 0]
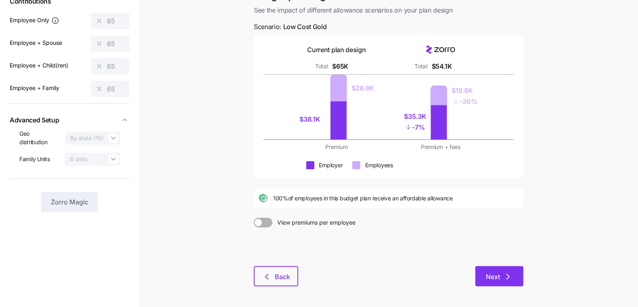
click at [483, 268] on button "Next" at bounding box center [499, 276] width 48 height 20
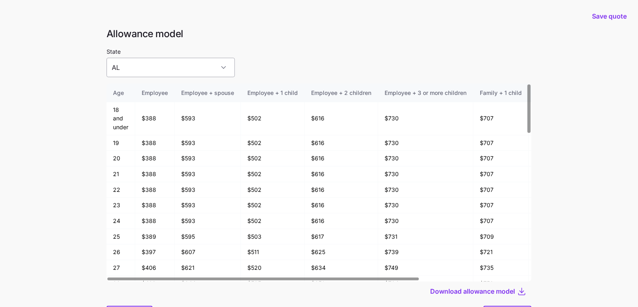
click at [151, 59] on input "AL" at bounding box center [171, 67] width 128 height 19
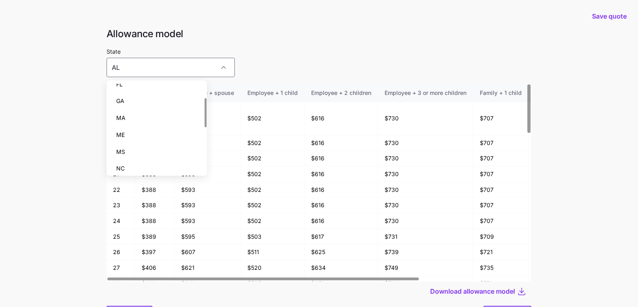
scroll to position [91, 0]
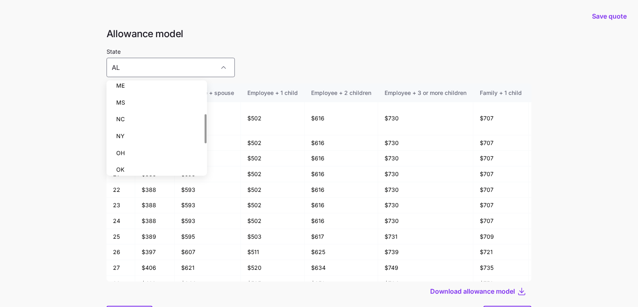
click at [141, 105] on div "MS" at bounding box center [157, 102] width 94 height 17
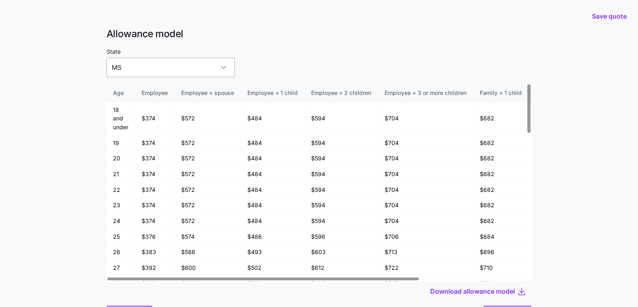
click at [150, 65] on input "MS" at bounding box center [171, 67] width 128 height 19
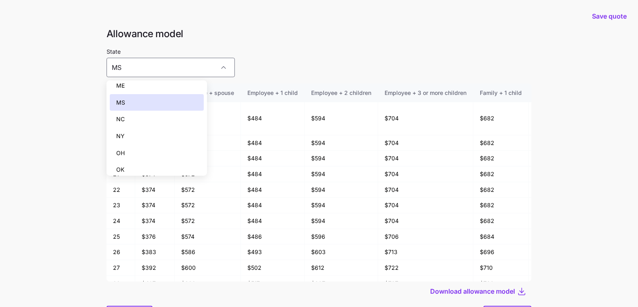
click at [155, 132] on div "NY" at bounding box center [157, 136] width 94 height 17
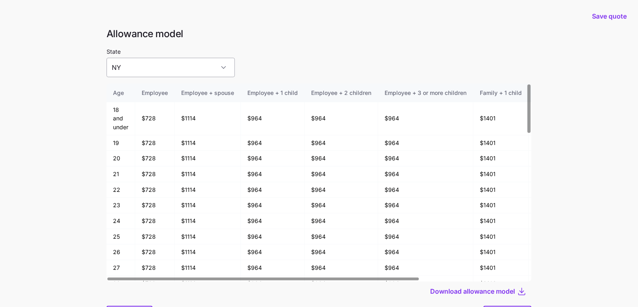
click at [151, 64] on input "NY" at bounding box center [171, 67] width 128 height 19
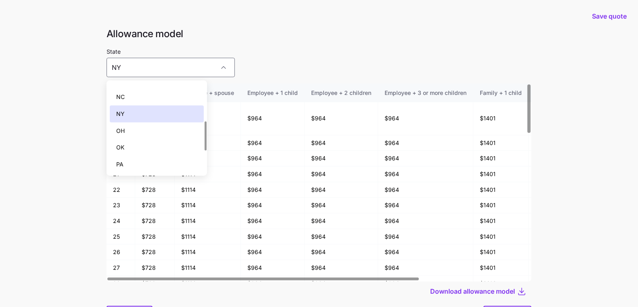
scroll to position [161, 0]
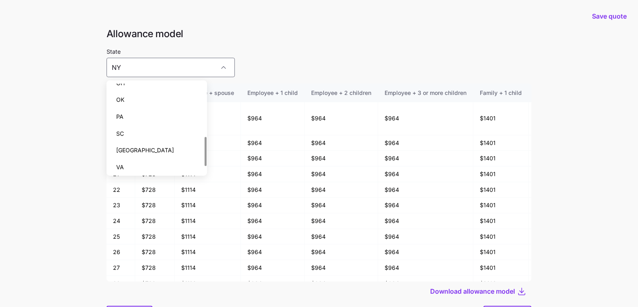
click at [152, 128] on div "SC" at bounding box center [157, 133] width 94 height 17
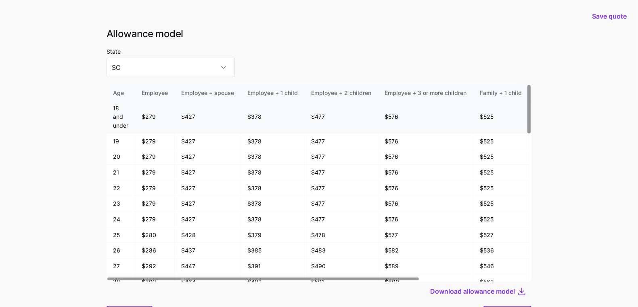
scroll to position [2, 0]
click at [149, 56] on div "State [US_STATE]" at bounding box center [171, 61] width 128 height 31
click at [150, 74] on input "SC" at bounding box center [171, 67] width 128 height 19
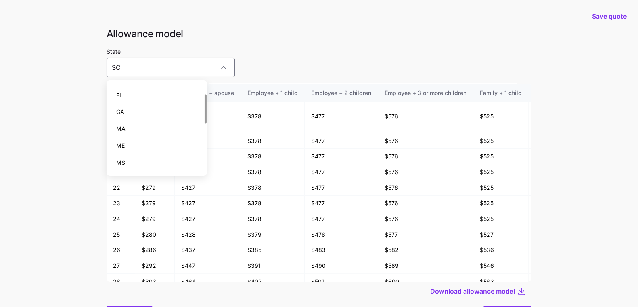
scroll to position [29, 0]
click at [134, 100] on div "FL" at bounding box center [157, 96] width 94 height 17
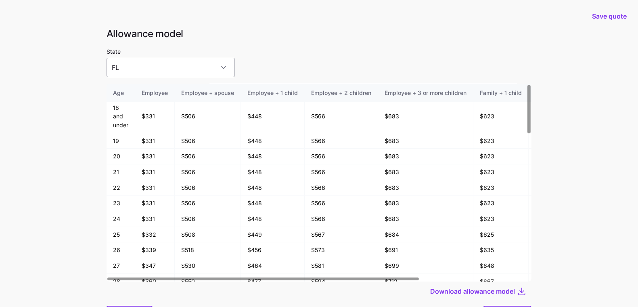
click at [153, 65] on input "FL" at bounding box center [171, 67] width 128 height 19
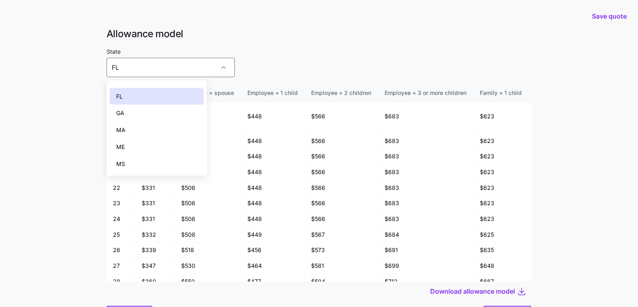
scroll to position [180, 0]
click at [149, 148] on div "VA" at bounding box center [157, 147] width 94 height 17
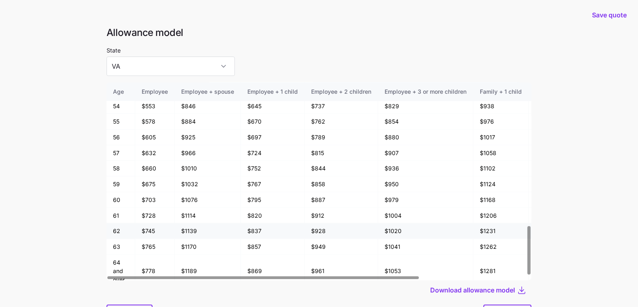
scroll to position [43, 0]
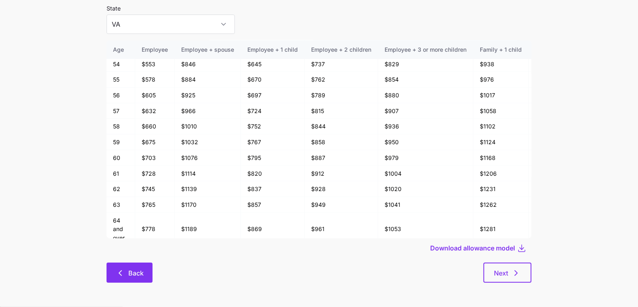
click at [118, 270] on icon "button" at bounding box center [120, 273] width 10 height 10
type input "AL"
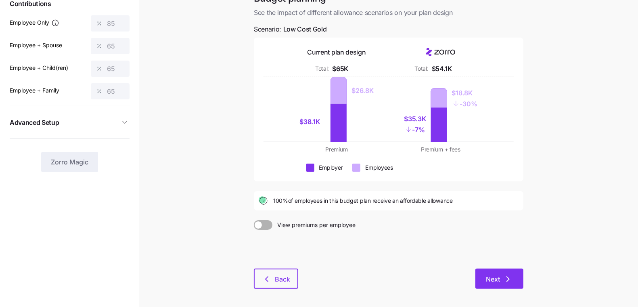
scroll to position [57, 0]
click at [486, 271] on button "Next" at bounding box center [499, 278] width 48 height 20
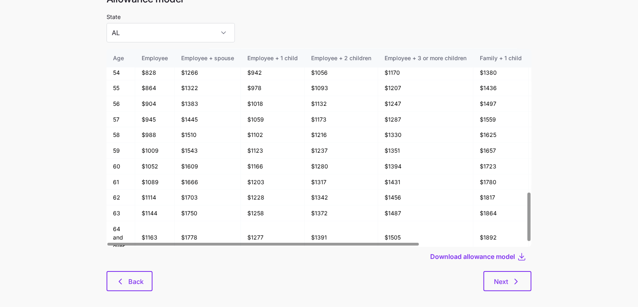
scroll to position [43, 0]
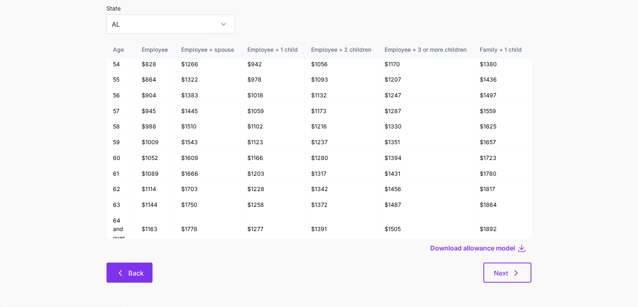
click at [128, 272] on span "Back" at bounding box center [129, 273] width 25 height 10
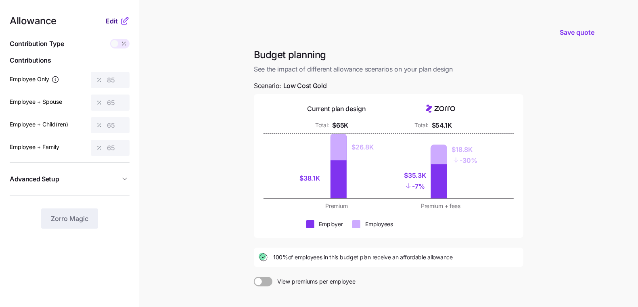
click at [111, 21] on span "Edit" at bounding box center [112, 21] width 12 height 10
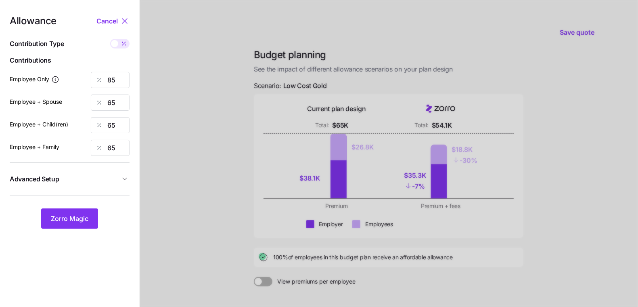
click at [113, 41] on span at bounding box center [114, 43] width 7 height 7
click at [110, 39] on input "checkbox" at bounding box center [110, 39] width 0 height 0
type input "603"
type input "923"
type input "822"
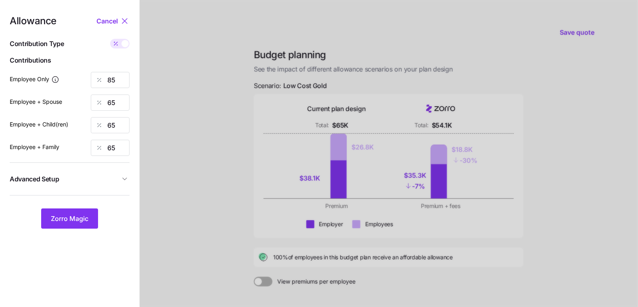
type input "1284"
click at [122, 41] on span at bounding box center [124, 43] width 7 height 7
click at [110, 39] on input "checkbox" at bounding box center [110, 39] width 0 height 0
type input "85"
type input "65"
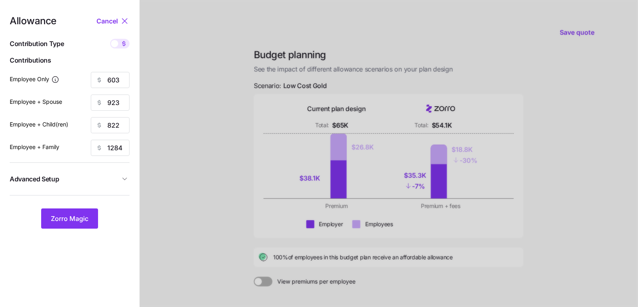
type input "65"
click at [120, 45] on span at bounding box center [123, 44] width 11 height 10
click at [110, 39] on input "checkbox" at bounding box center [110, 39] width 0 height 0
type input "603"
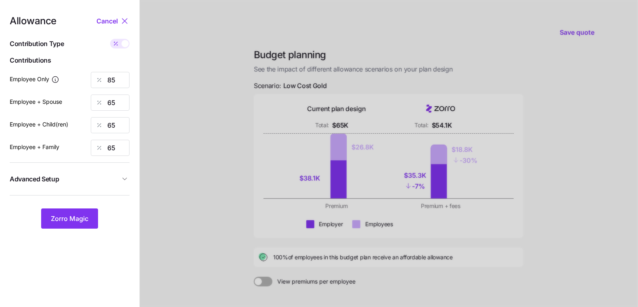
type input "923"
type input "822"
type input "1284"
click at [122, 43] on span at bounding box center [124, 43] width 7 height 7
click at [110, 39] on input "checkbox" at bounding box center [110, 39] width 0 height 0
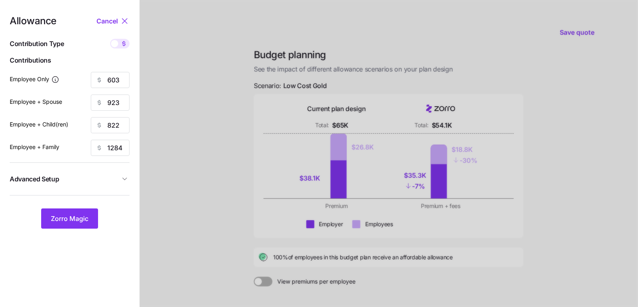
type input "85"
type input "65"
click at [80, 215] on span "Zorro Magic" at bounding box center [70, 219] width 38 height 10
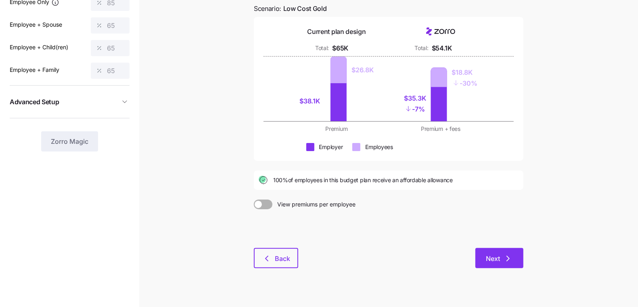
scroll to position [78, 0]
click at [504, 254] on icon "button" at bounding box center [508, 258] width 10 height 10
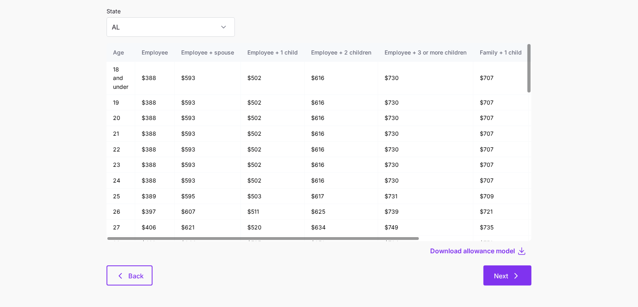
scroll to position [43, 0]
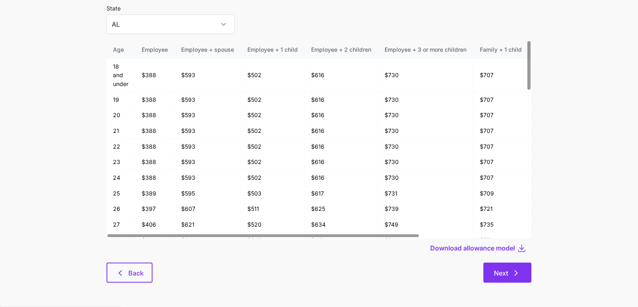
click at [527, 272] on button "Next" at bounding box center [508, 272] width 48 height 20
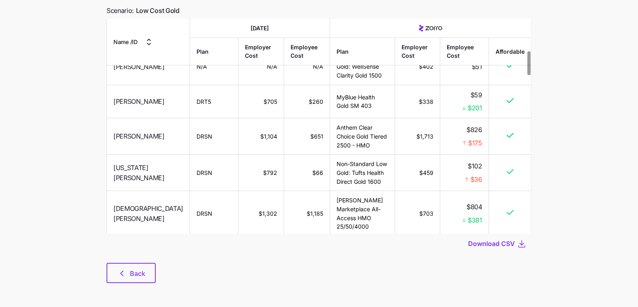
scroll to position [287, 0]
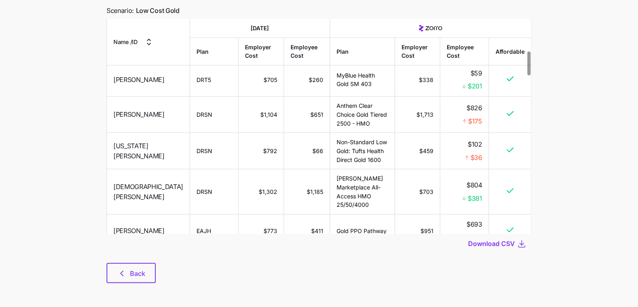
click at [124, 259] on div at bounding box center [319, 258] width 425 height 10
click at [128, 274] on span "Back" at bounding box center [131, 273] width 28 height 10
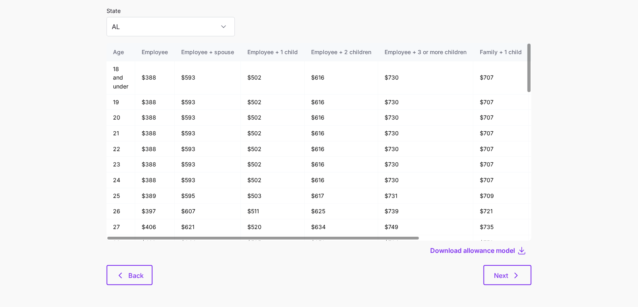
scroll to position [43, 0]
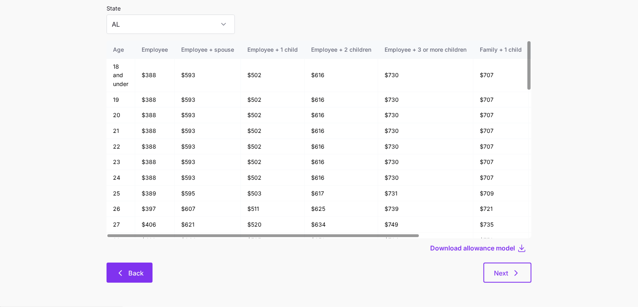
click at [125, 278] on button "Back" at bounding box center [130, 272] width 46 height 20
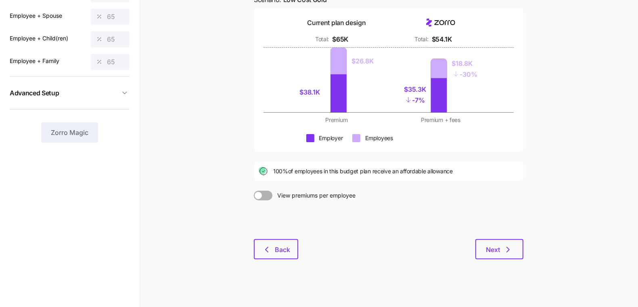
scroll to position [89, 0]
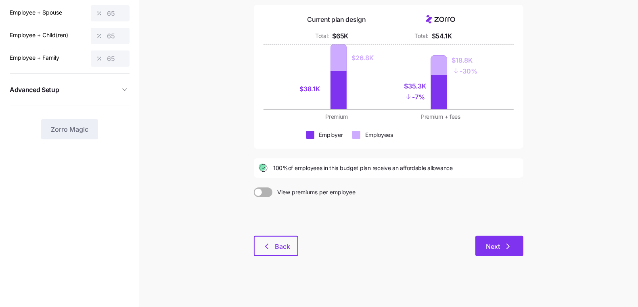
click at [498, 245] on span "Next" at bounding box center [493, 246] width 14 height 10
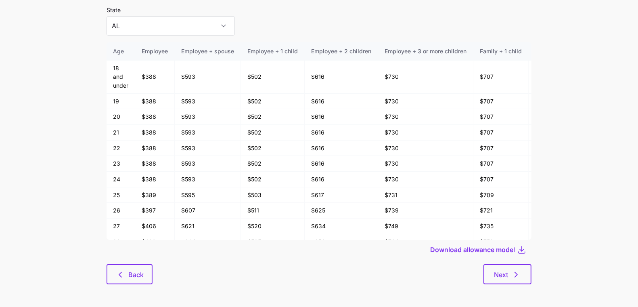
scroll to position [43, 0]
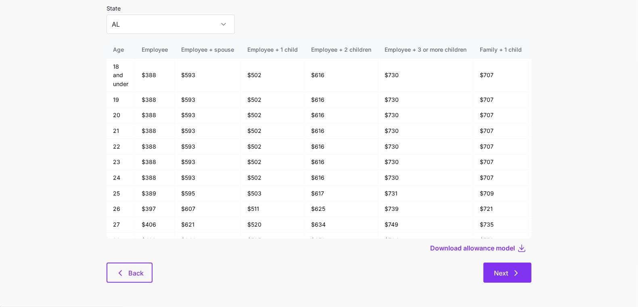
click at [512, 272] on icon "button" at bounding box center [516, 273] width 10 height 10
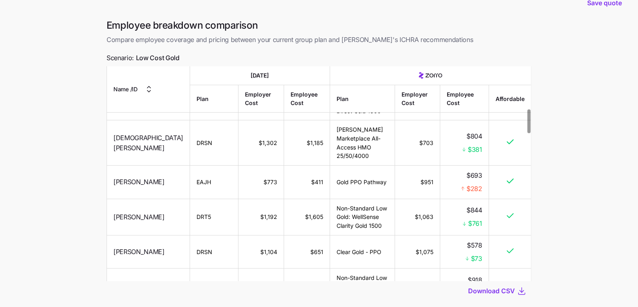
scroll to position [65, 0]
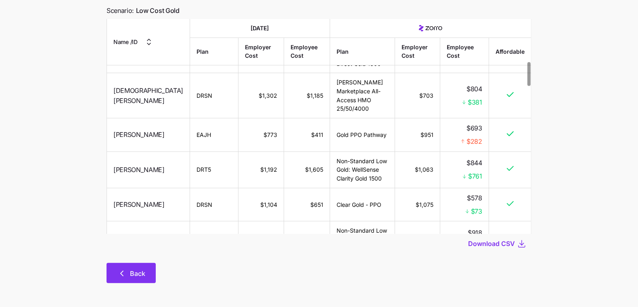
click at [117, 270] on icon "button" at bounding box center [122, 273] width 10 height 10
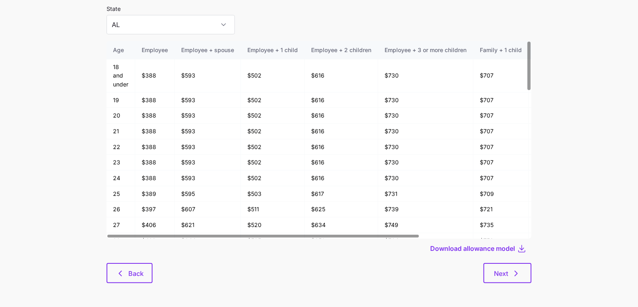
scroll to position [43, 0]
click at [125, 273] on icon "button" at bounding box center [120, 273] width 10 height 10
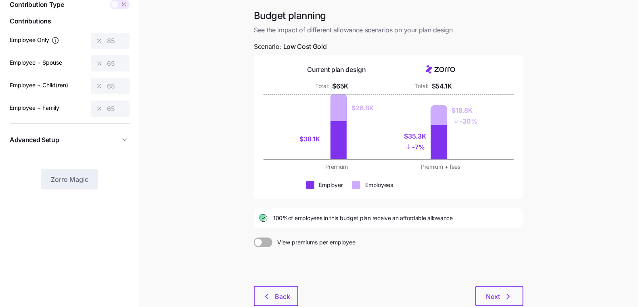
scroll to position [67, 0]
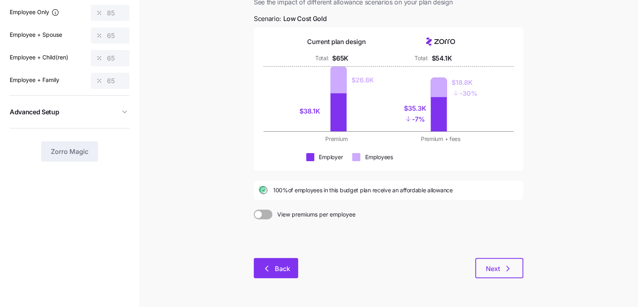
click at [276, 274] on button "Back" at bounding box center [276, 268] width 44 height 20
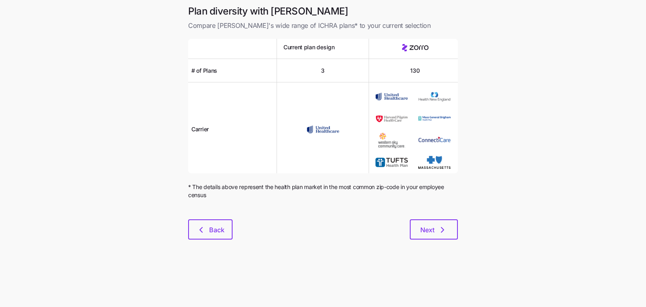
click at [199, 216] on div at bounding box center [323, 214] width 270 height 10
click at [201, 229] on icon "button" at bounding box center [201, 230] width 10 height 10
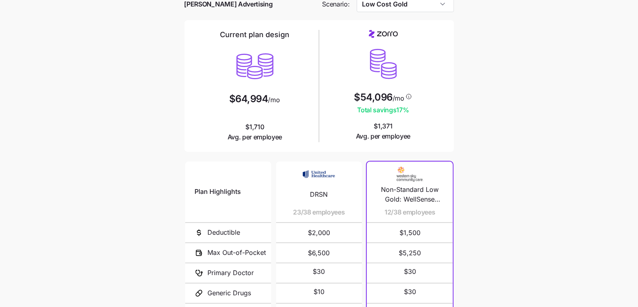
scroll to position [85, 0]
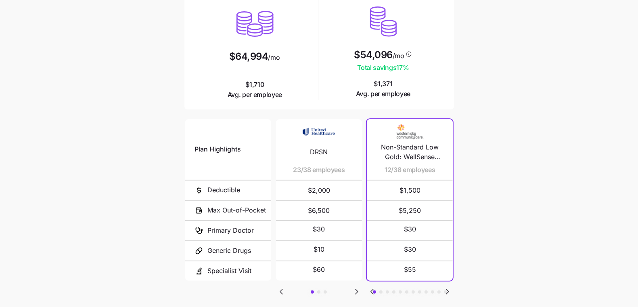
click at [447, 291] on icon "Go to next slide" at bounding box center [447, 291] width 2 height 5
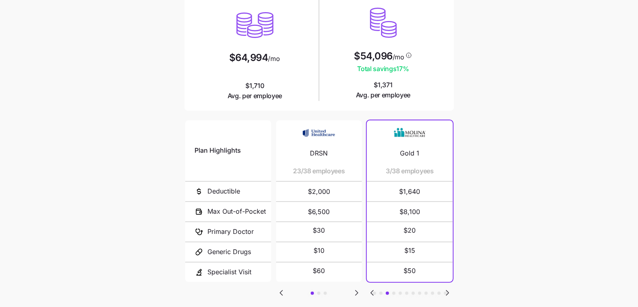
scroll to position [134, 0]
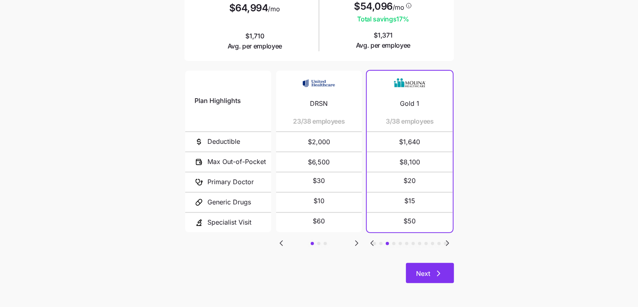
click at [450, 281] on button "Next" at bounding box center [430, 273] width 48 height 20
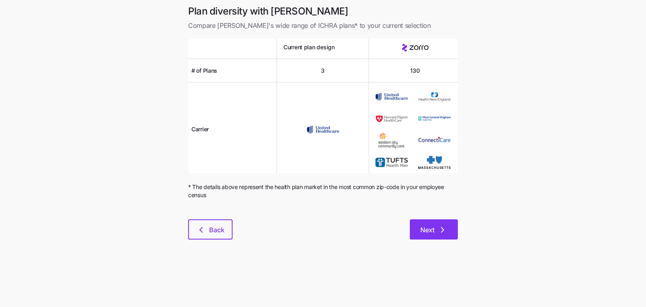
click at [433, 234] on button "Next" at bounding box center [434, 229] width 48 height 20
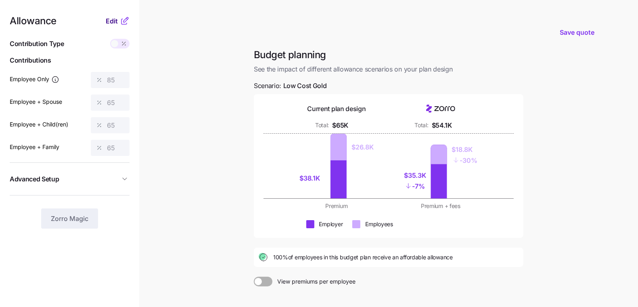
click at [109, 24] on span "Edit" at bounding box center [112, 21] width 12 height 10
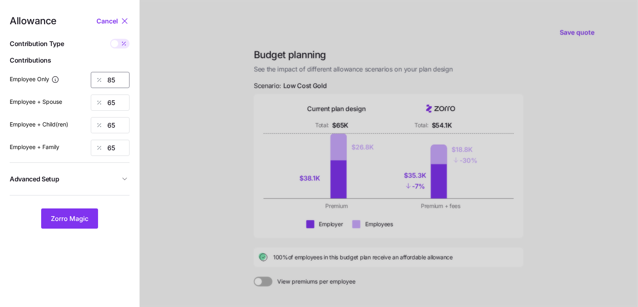
click at [114, 77] on input "85" at bounding box center [110, 80] width 39 height 16
click at [114, 78] on input "85" at bounding box center [110, 80] width 39 height 16
type input "30"
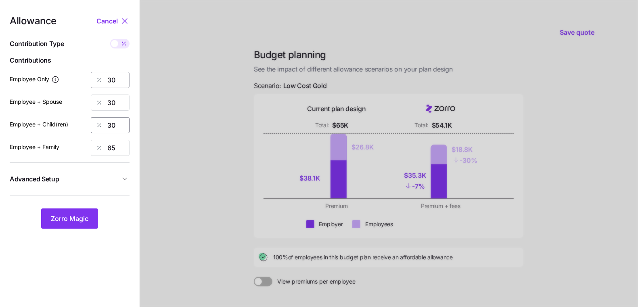
type input "30"
click at [57, 226] on button "Zorro Magic" at bounding box center [69, 218] width 57 height 20
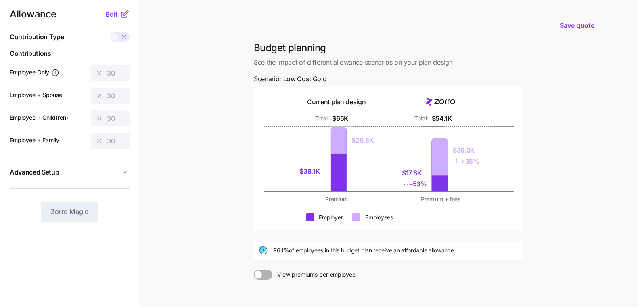
scroll to position [89, 0]
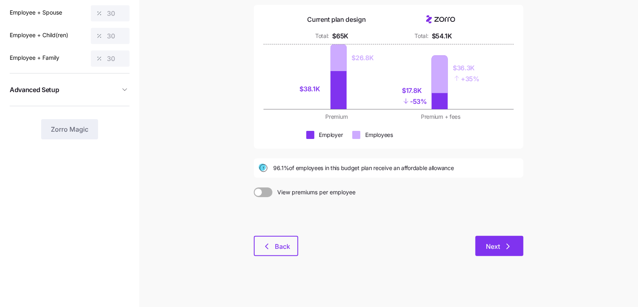
click at [493, 236] on button "Next" at bounding box center [499, 246] width 48 height 20
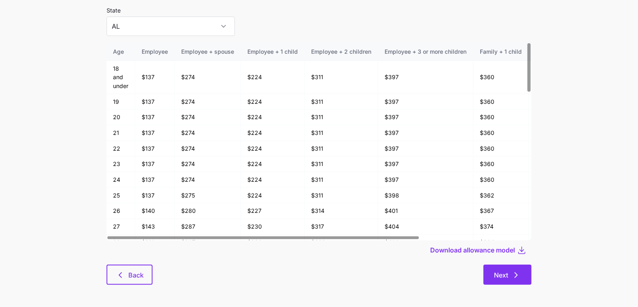
scroll to position [43, 0]
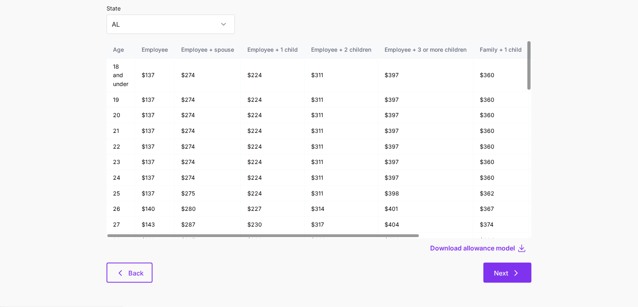
click at [512, 267] on button "Next" at bounding box center [508, 272] width 48 height 20
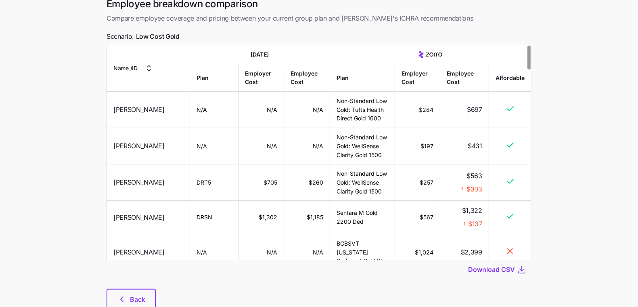
scroll to position [65, 0]
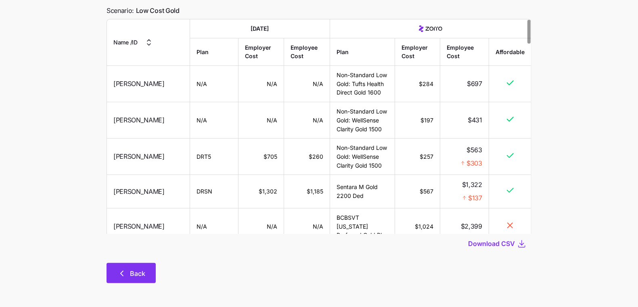
click at [129, 271] on span "Back" at bounding box center [131, 273] width 28 height 10
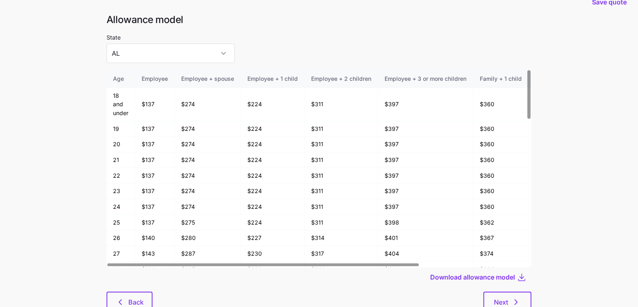
scroll to position [43, 0]
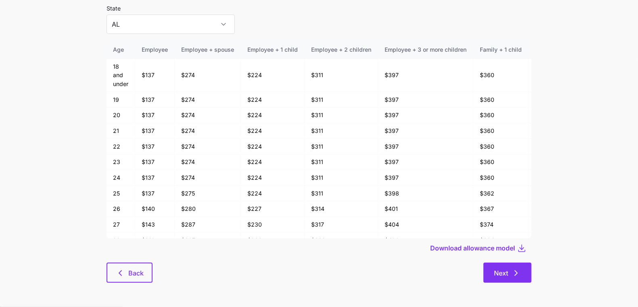
click at [519, 267] on button "Next" at bounding box center [508, 272] width 48 height 20
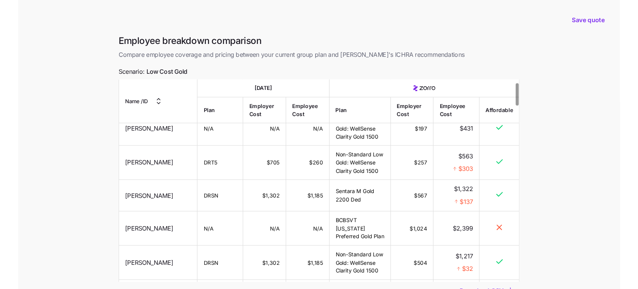
scroll to position [58, 0]
